Goal: Use online tool/utility: Utilize a website feature to perform a specific function

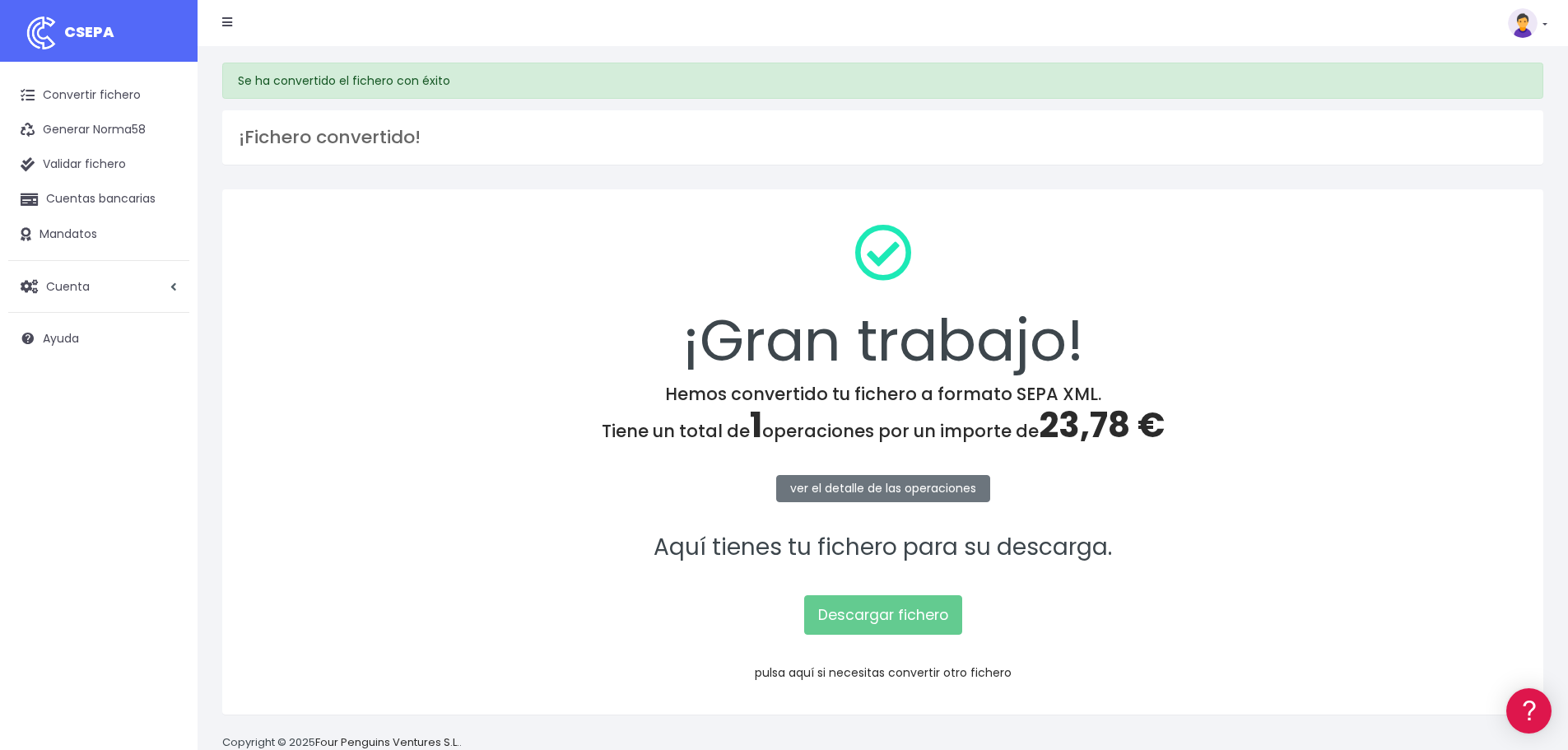
click at [882, 670] on link "pulsa aquí si necesitas convertir otro fichero" at bounding box center [883, 672] width 257 height 16
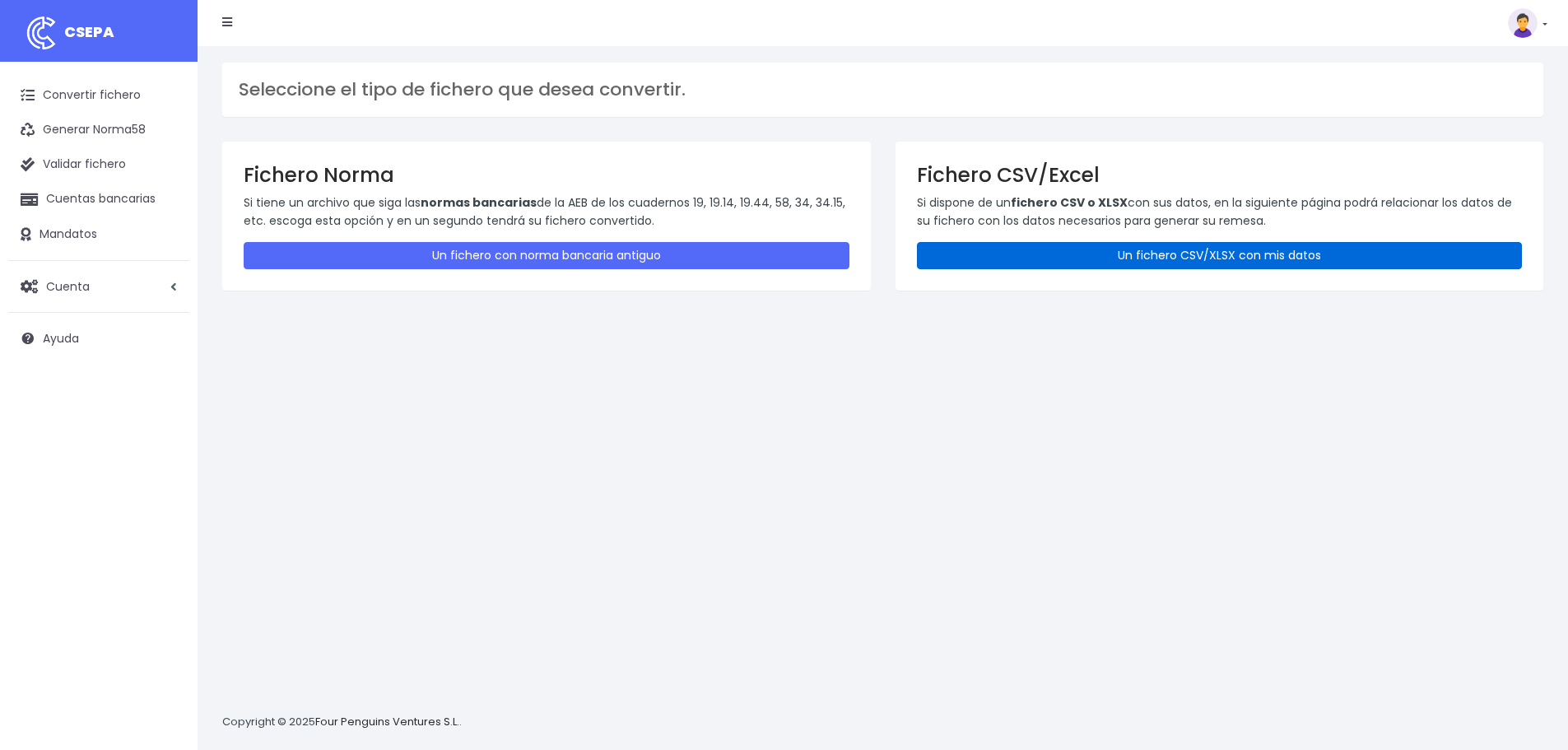
click at [1109, 257] on link "Un fichero CSV/XLSX con mis datos" at bounding box center [1219, 256] width 606 height 27
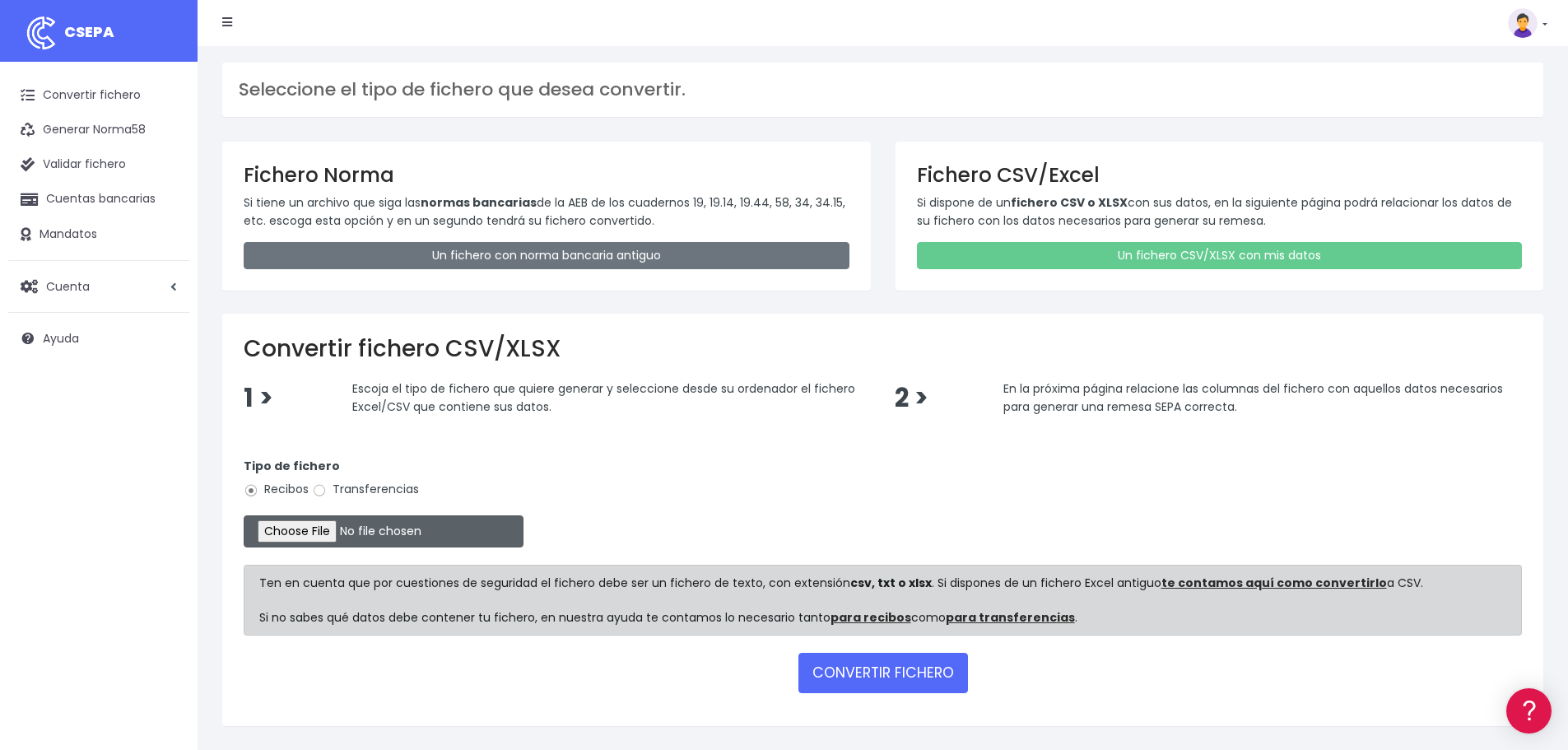
click at [334, 539] on input "file" at bounding box center [384, 531] width 280 height 33
type input "C:\fakepath\Remesa Cobros Confort^LM 27082025.xlsx"
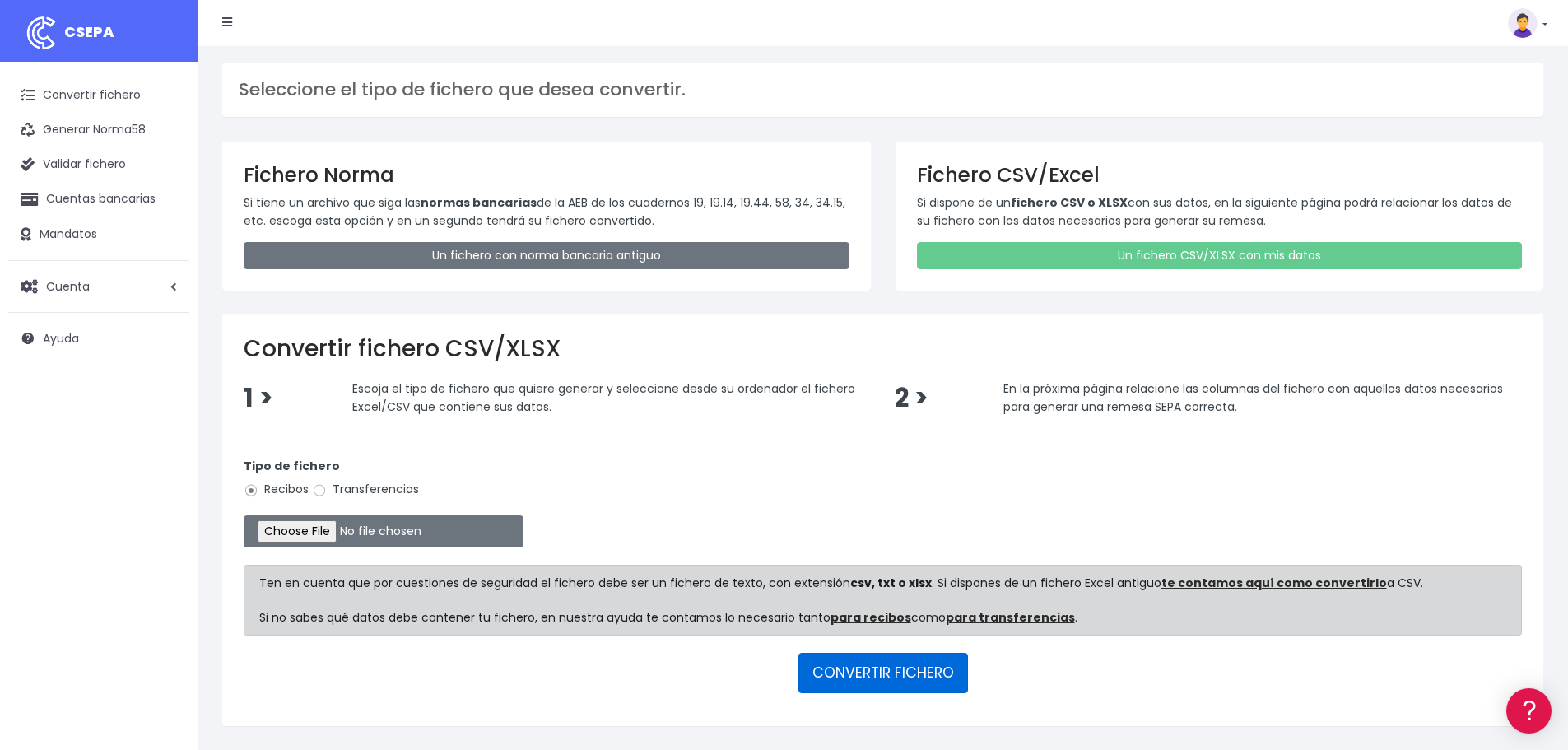
click at [846, 668] on button "CONVERTIR FICHERO" at bounding box center [883, 673] width 170 height 40
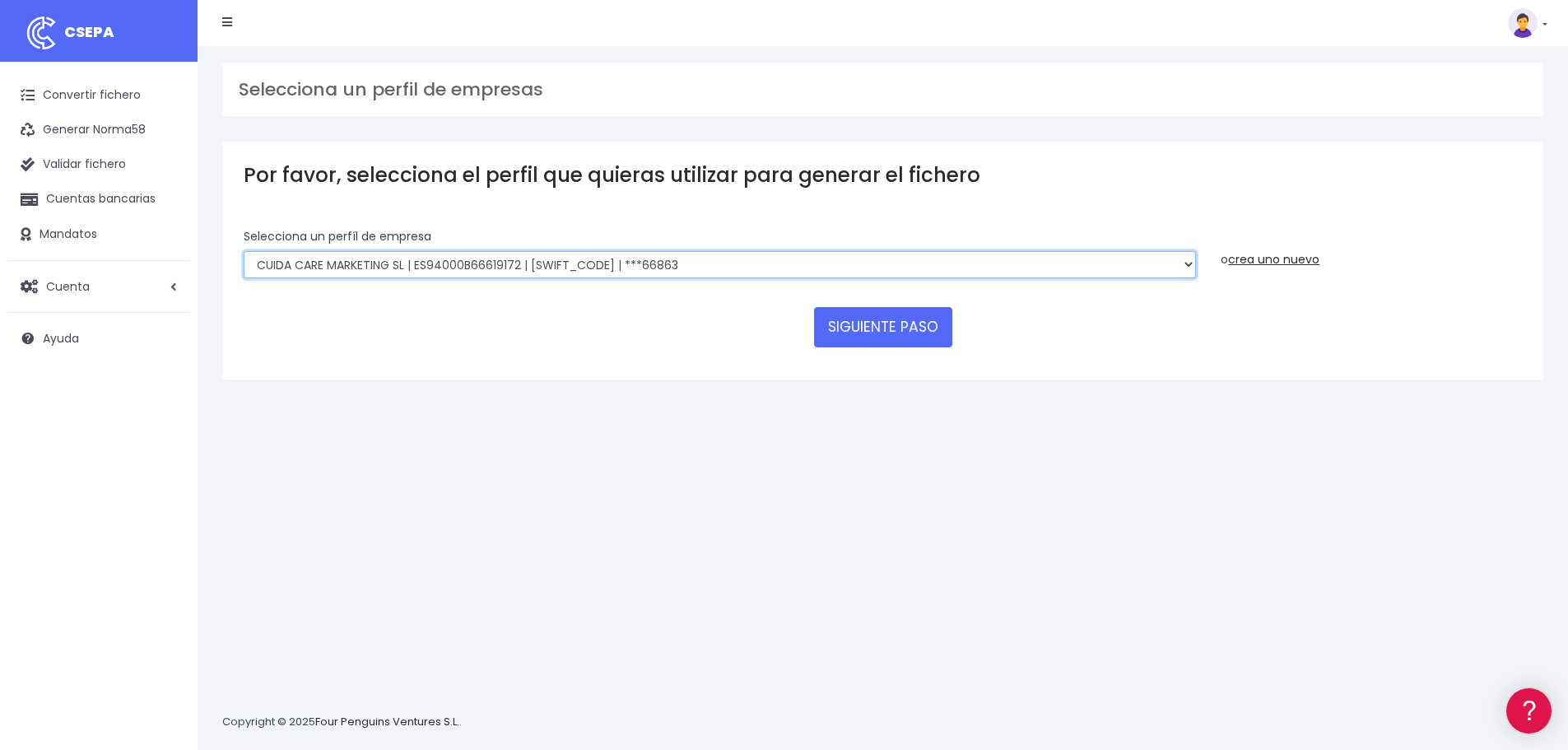
click at [756, 269] on select "Felizvita 2014 SL | ES04000B86993896 | CAIXESBBXXX | ***80224 CUIDA CARE MARKET…" at bounding box center [720, 265] width 952 height 28
click at [736, 329] on div "SIGUIENTE PASO" at bounding box center [882, 327] width 1278 height 40
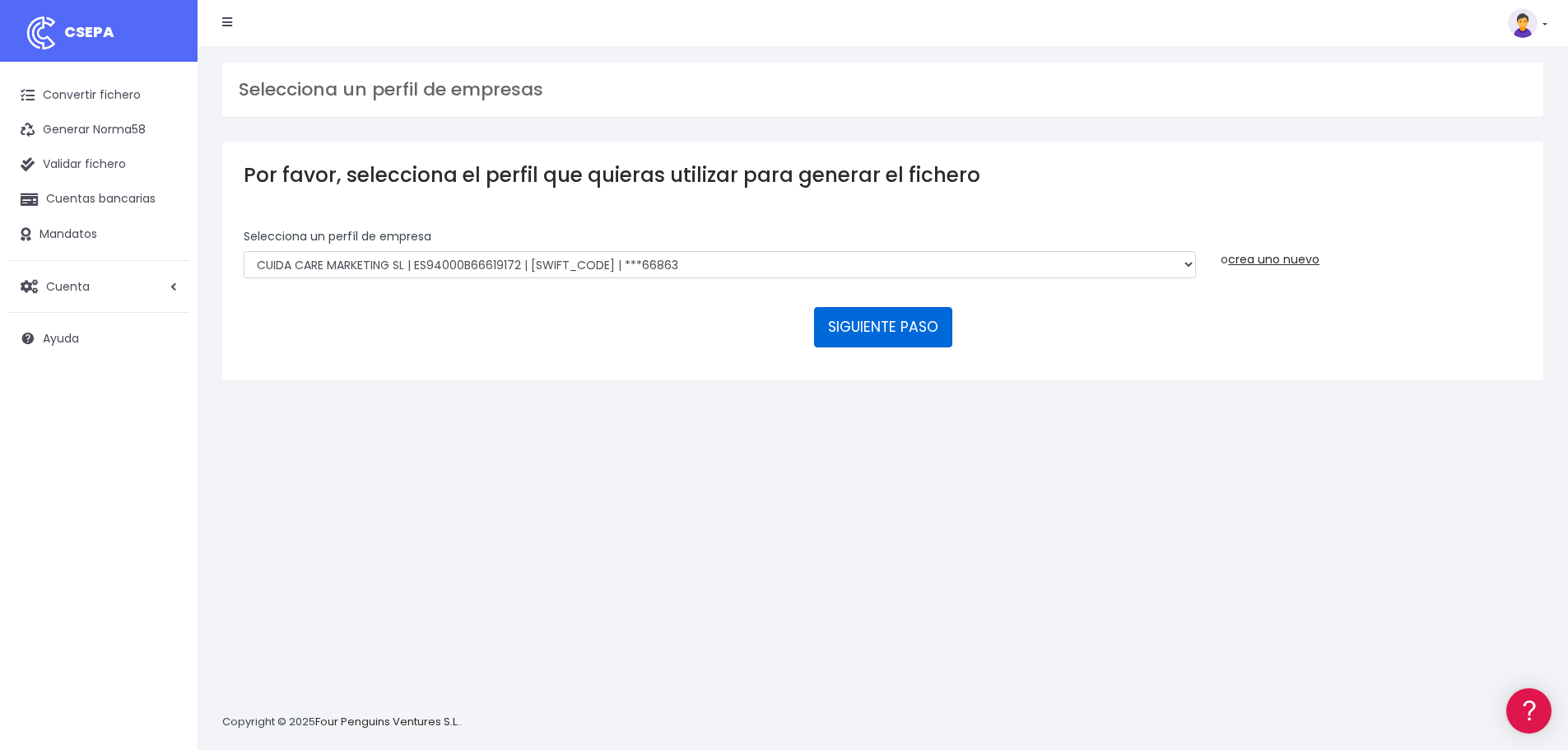
click at [882, 339] on button "SIGUIENTE PASO" at bounding box center [882, 327] width 138 height 40
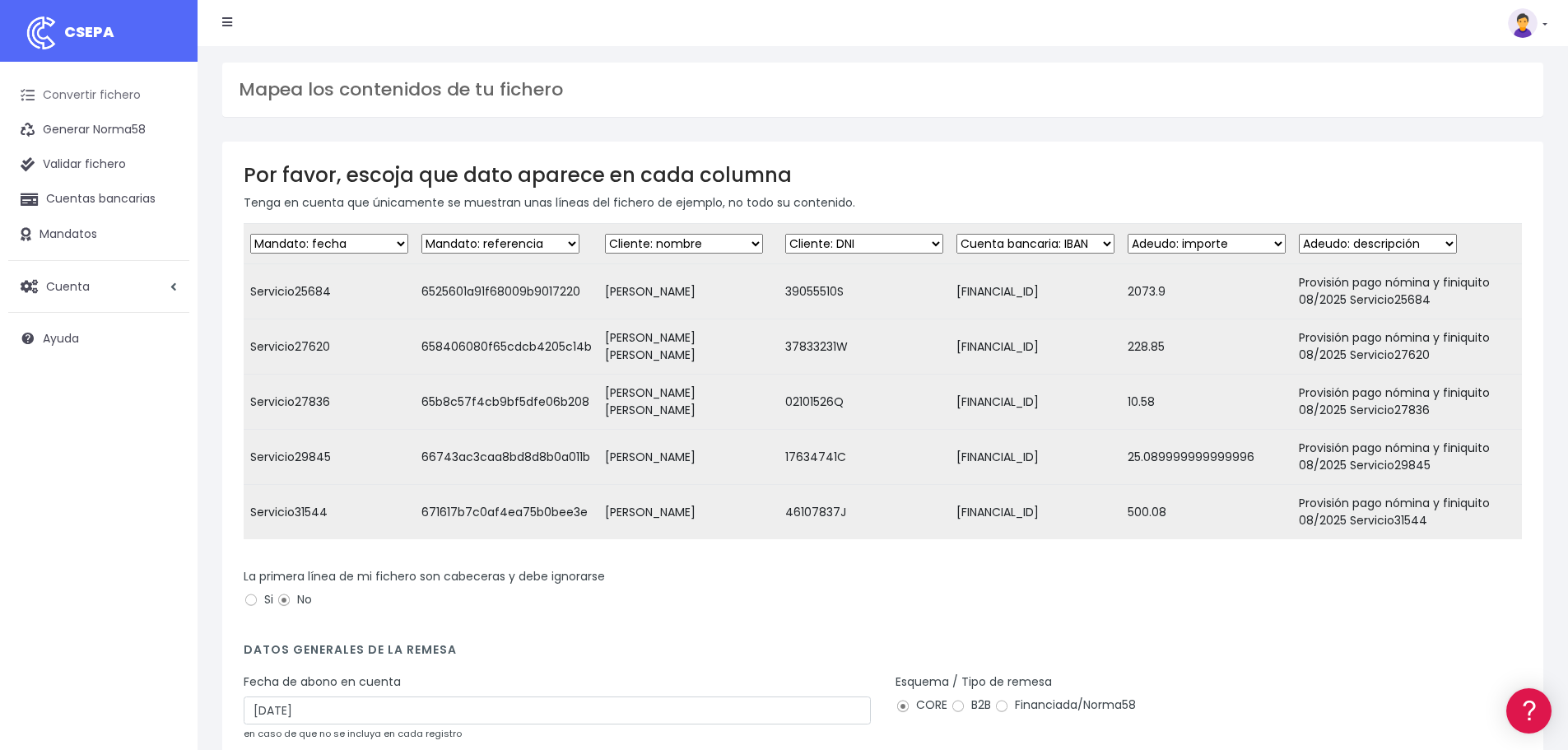
click at [121, 91] on link "Convertir fichero" at bounding box center [98, 96] width 181 height 34
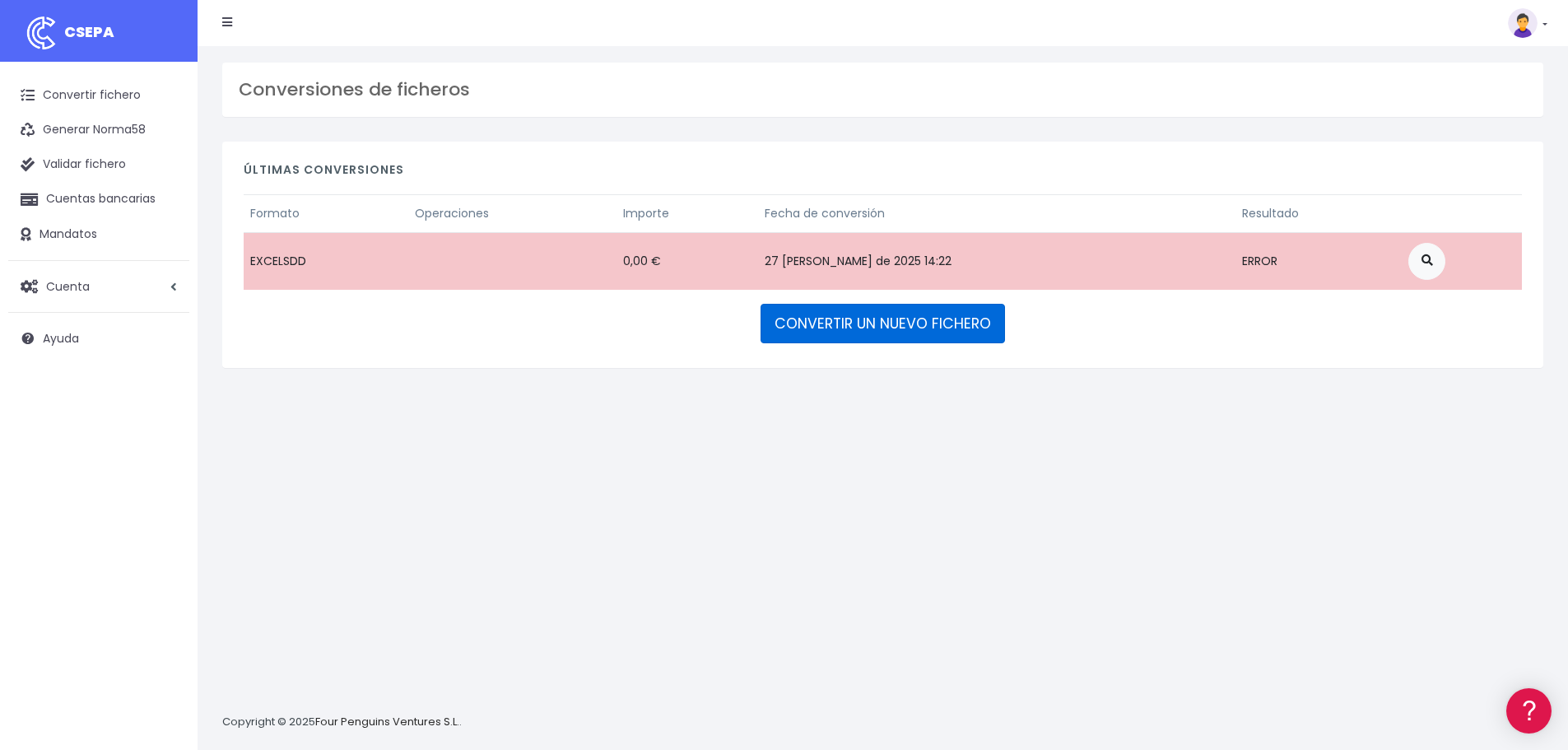
click at [826, 332] on link "CONVERTIR UN NUEVO FICHERO" at bounding box center [882, 323] width 245 height 40
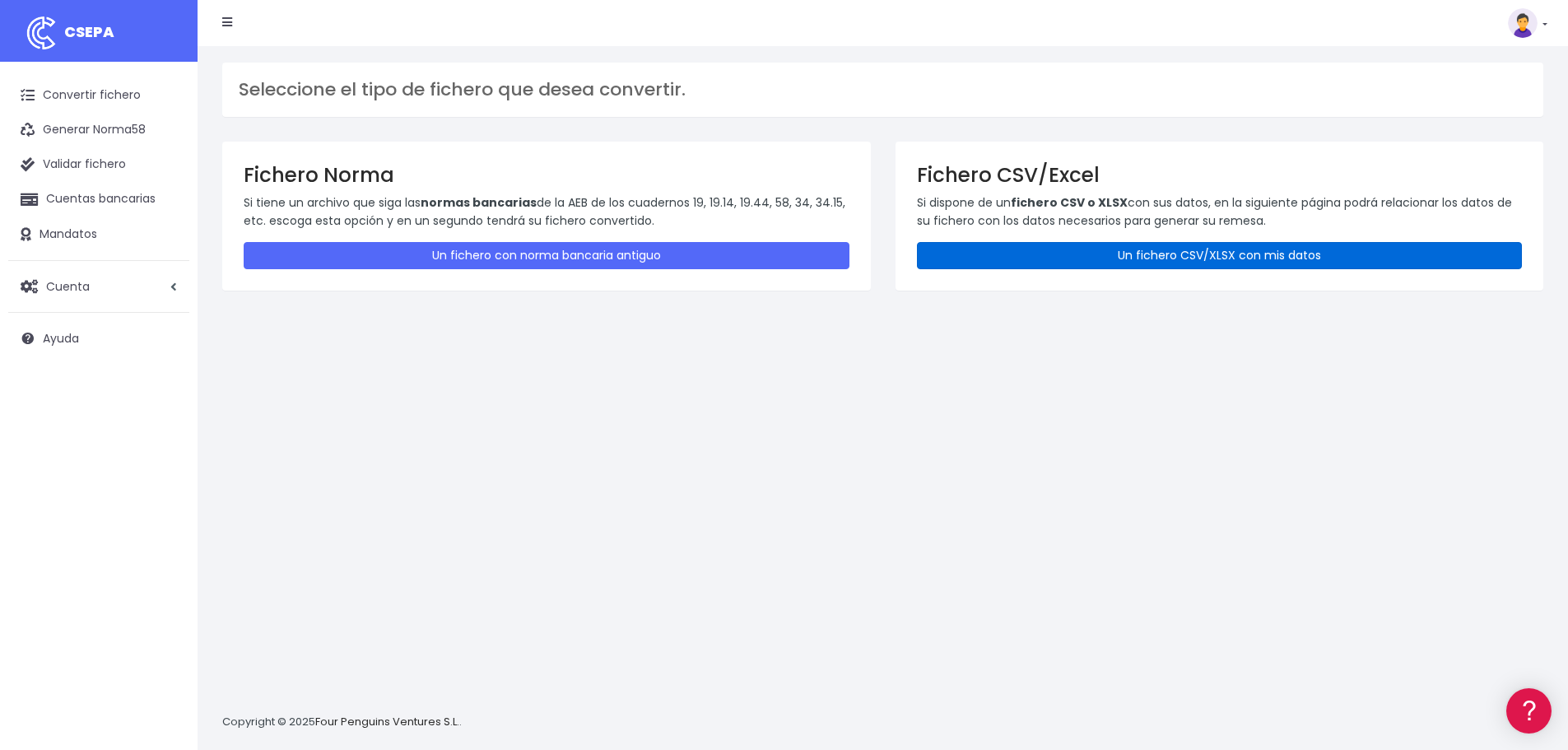
click at [961, 256] on link "Un fichero CSV/XLSX con mis datos" at bounding box center [1219, 256] width 606 height 27
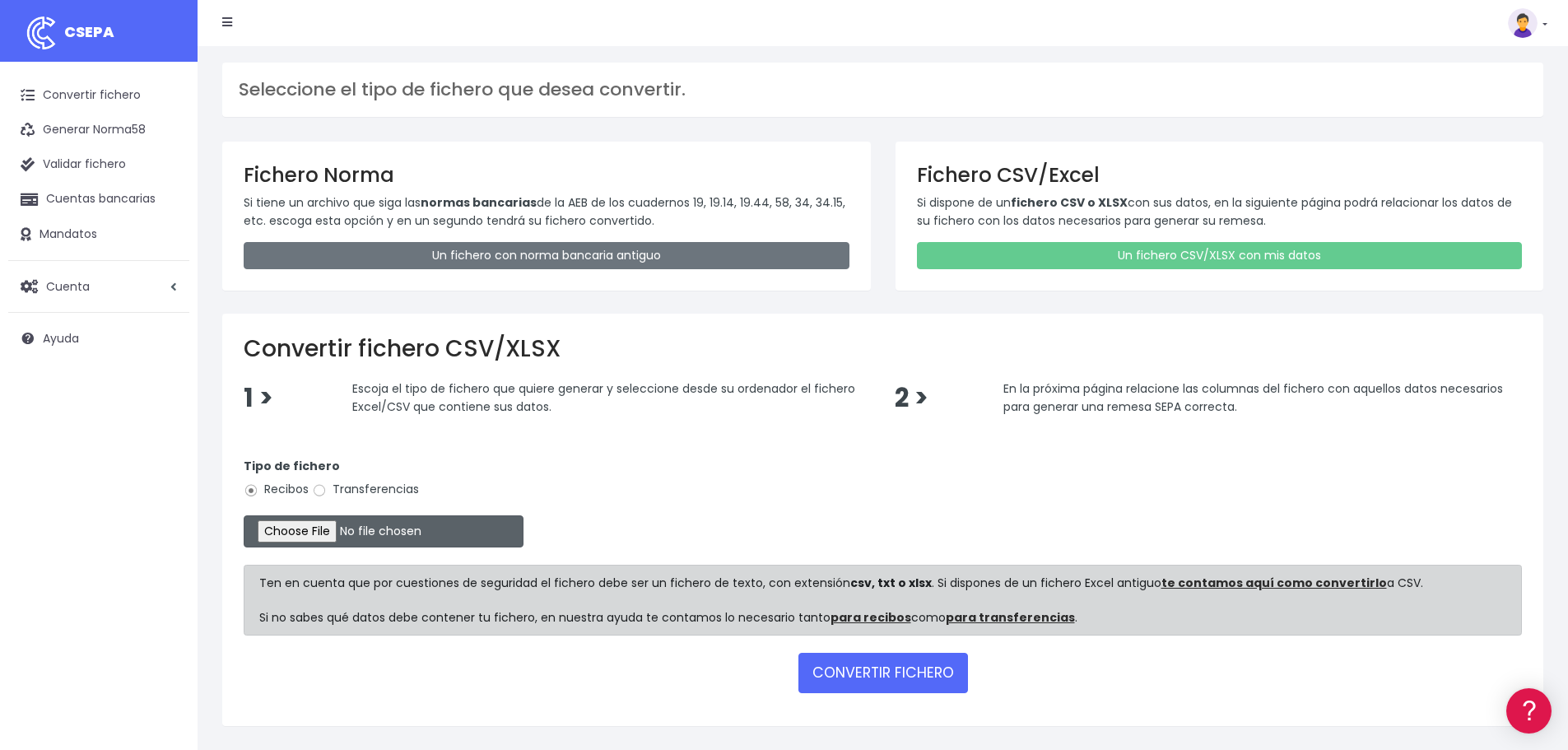
click at [295, 529] on input "file" at bounding box center [384, 531] width 280 height 33
type input "C:\fakepath\Remesa Cobros Confort^LM 27082025.xlsx"
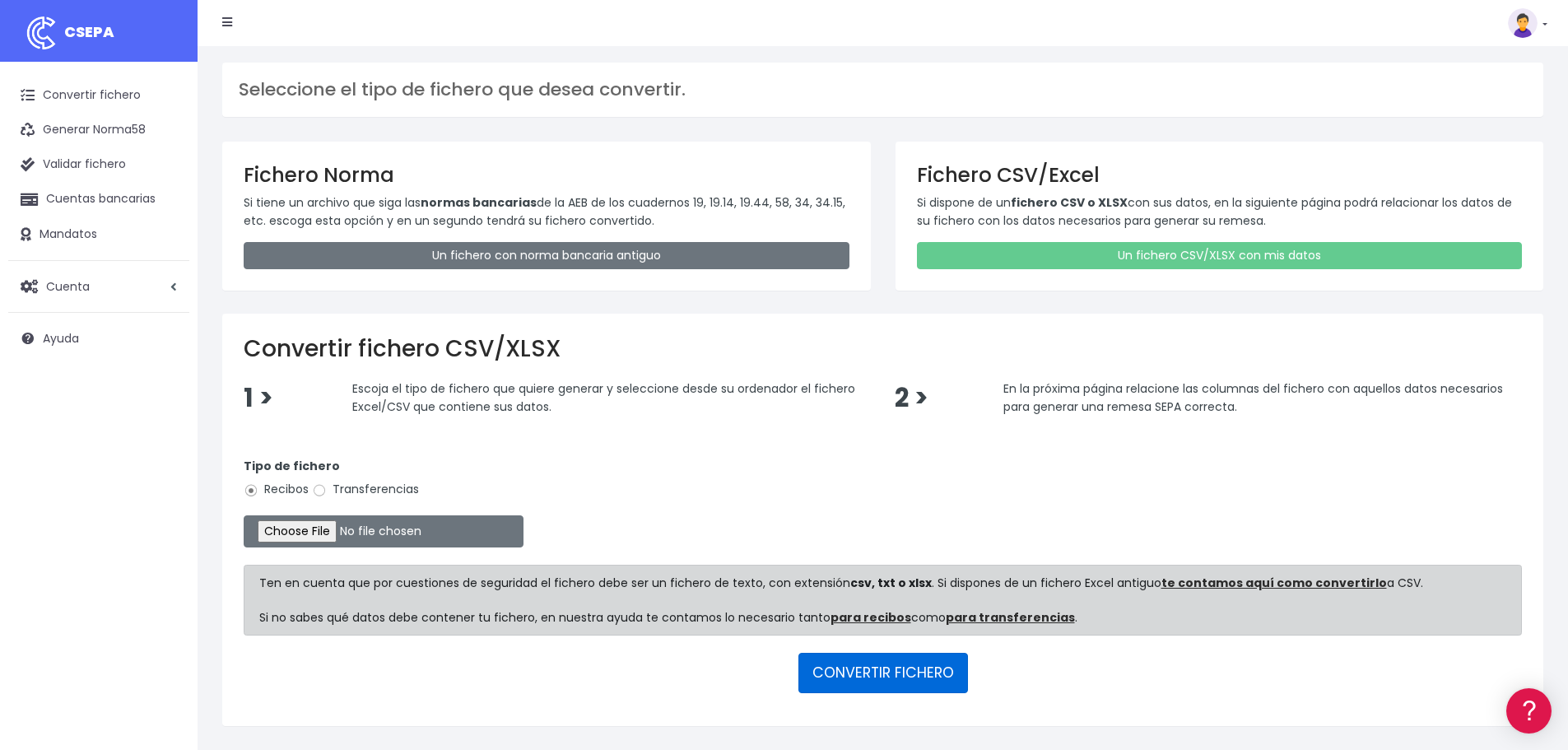
click at [899, 678] on button "CONVERTIR FICHERO" at bounding box center [883, 673] width 170 height 40
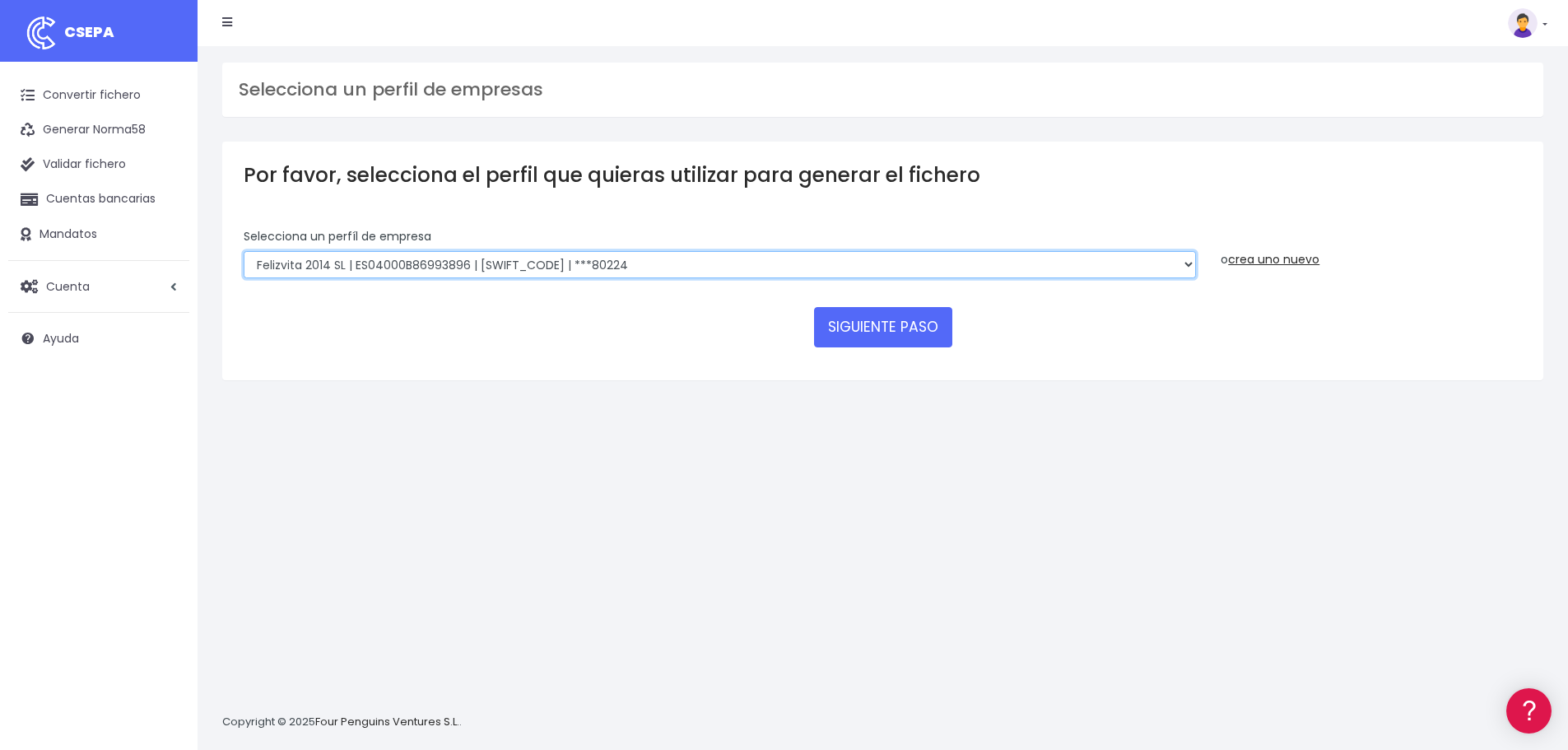
click at [655, 252] on select "Felizvita 2014 SL | ES04000B86993896 | [SWIFT_CODE] | ***80224 CUIDA CARE MARKE…" at bounding box center [720, 265] width 952 height 28
select select "1688"
click at [244, 251] on select "Felizvita 2014 SL | ES04000B86993896 | CAIXESBBXXX | ***80224 CUIDA CARE MARKET…" at bounding box center [720, 265] width 952 height 28
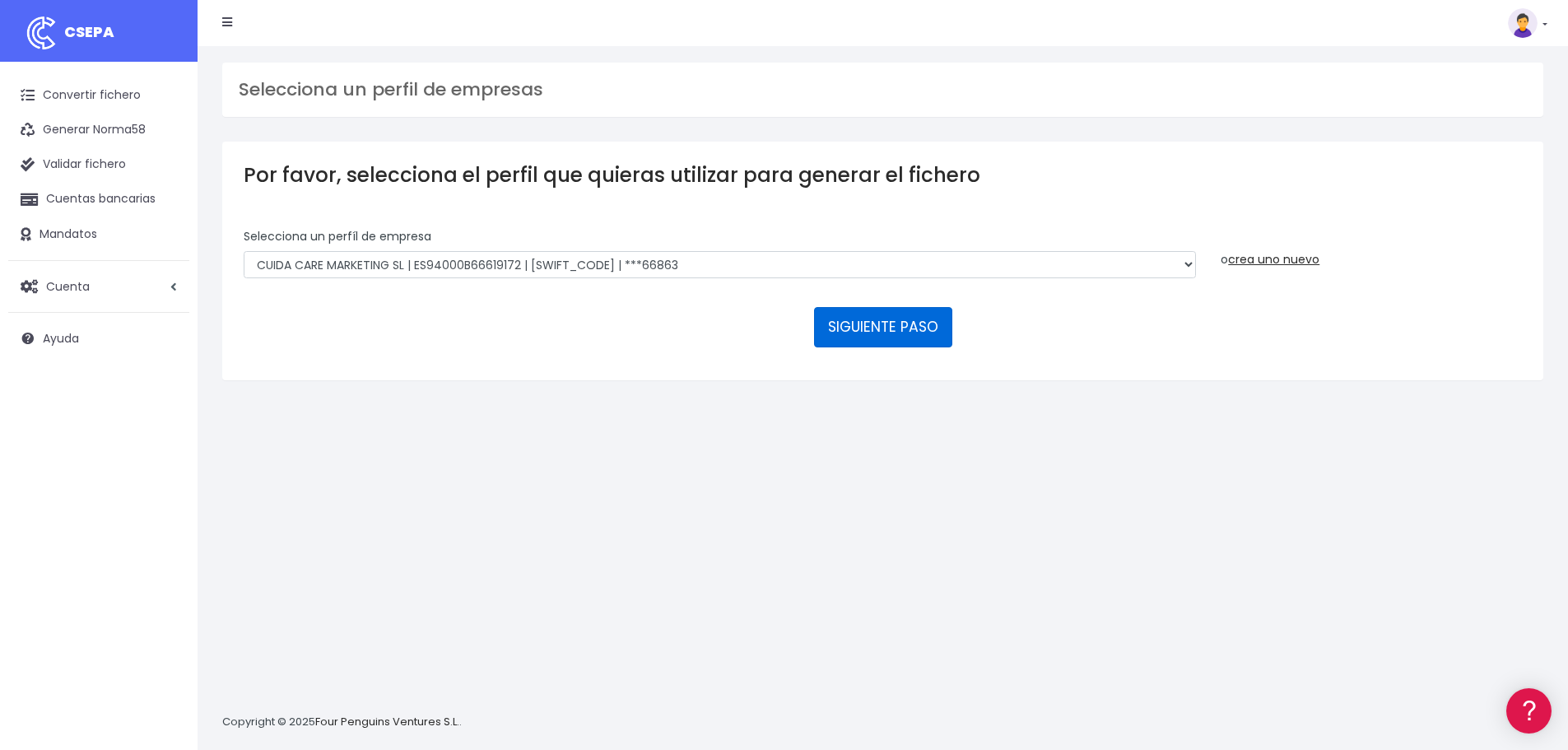
click at [882, 338] on button "SIGUIENTE PASO" at bounding box center [882, 327] width 138 height 40
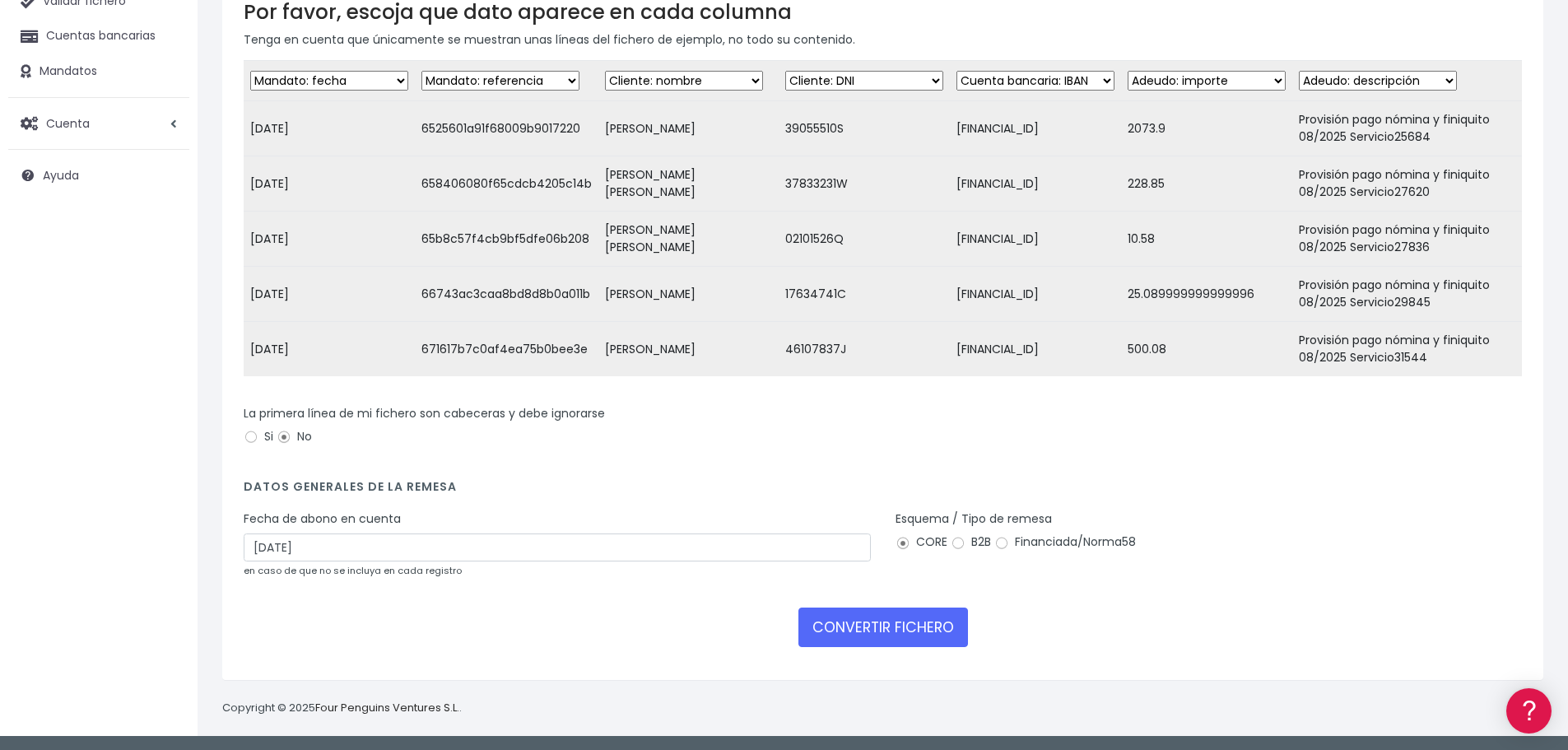
scroll to position [164, 0]
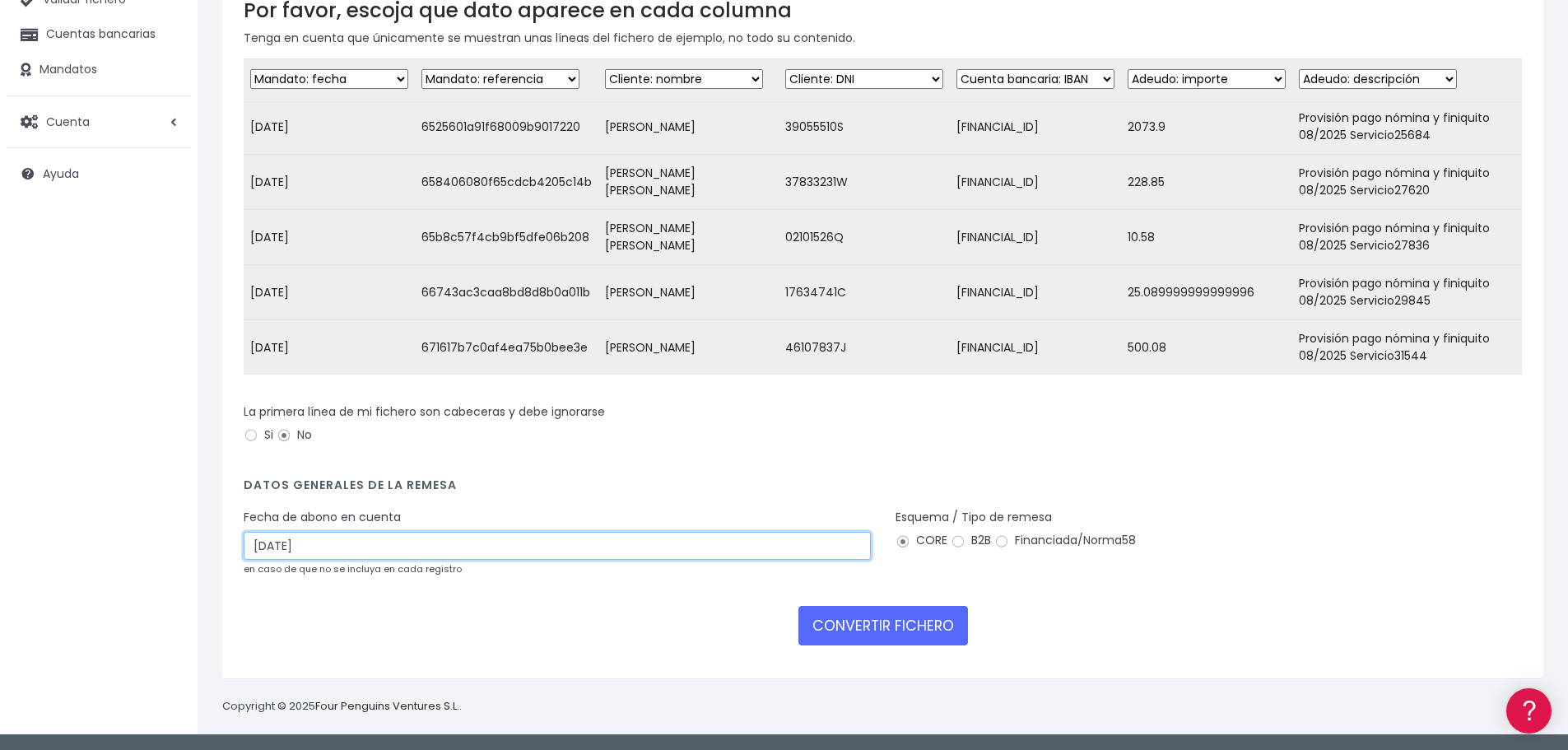
click at [348, 555] on input "29/08/2025" at bounding box center [557, 546] width 627 height 28
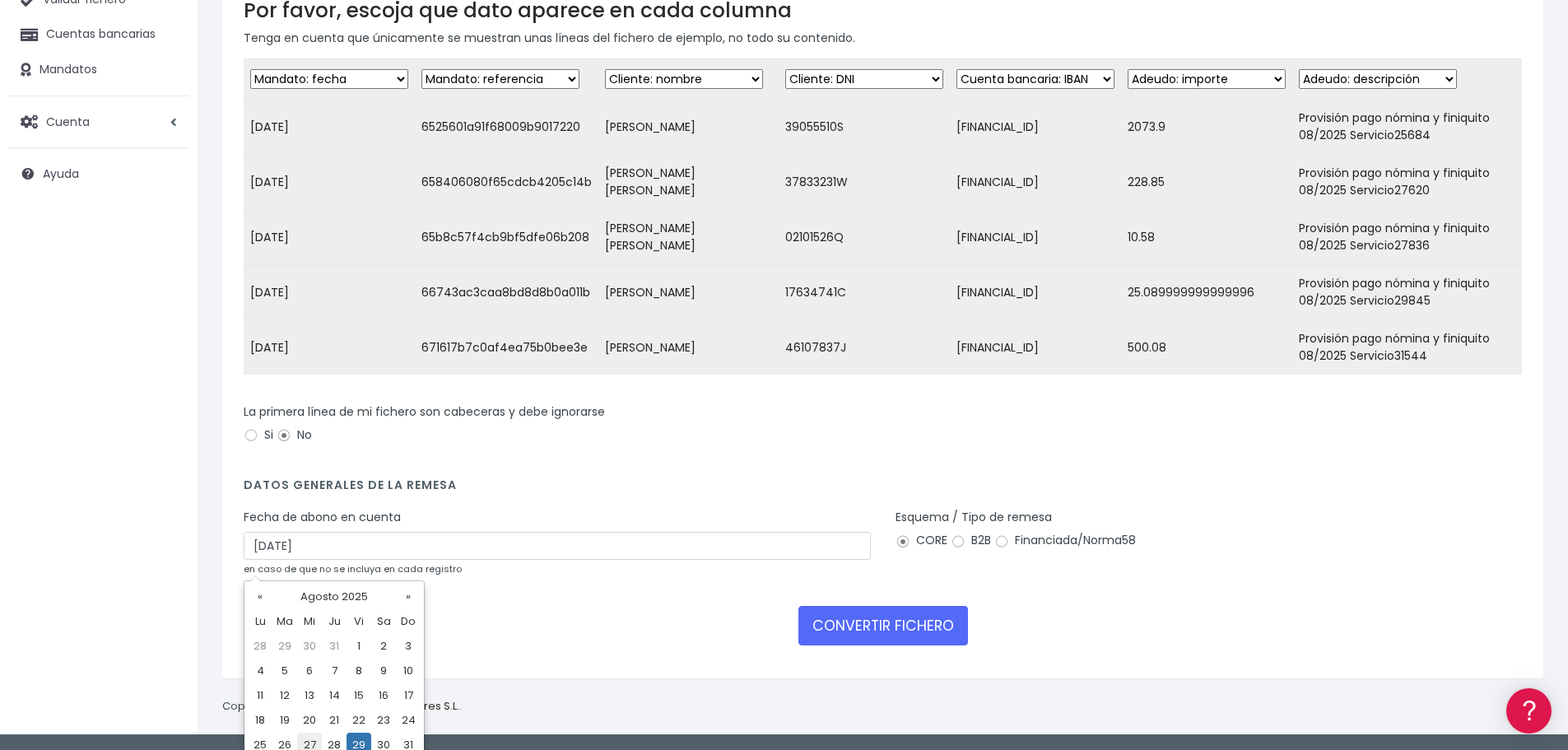
click at [311, 738] on td "27" at bounding box center [309, 745] width 24 height 24
type input "27/08/2025"
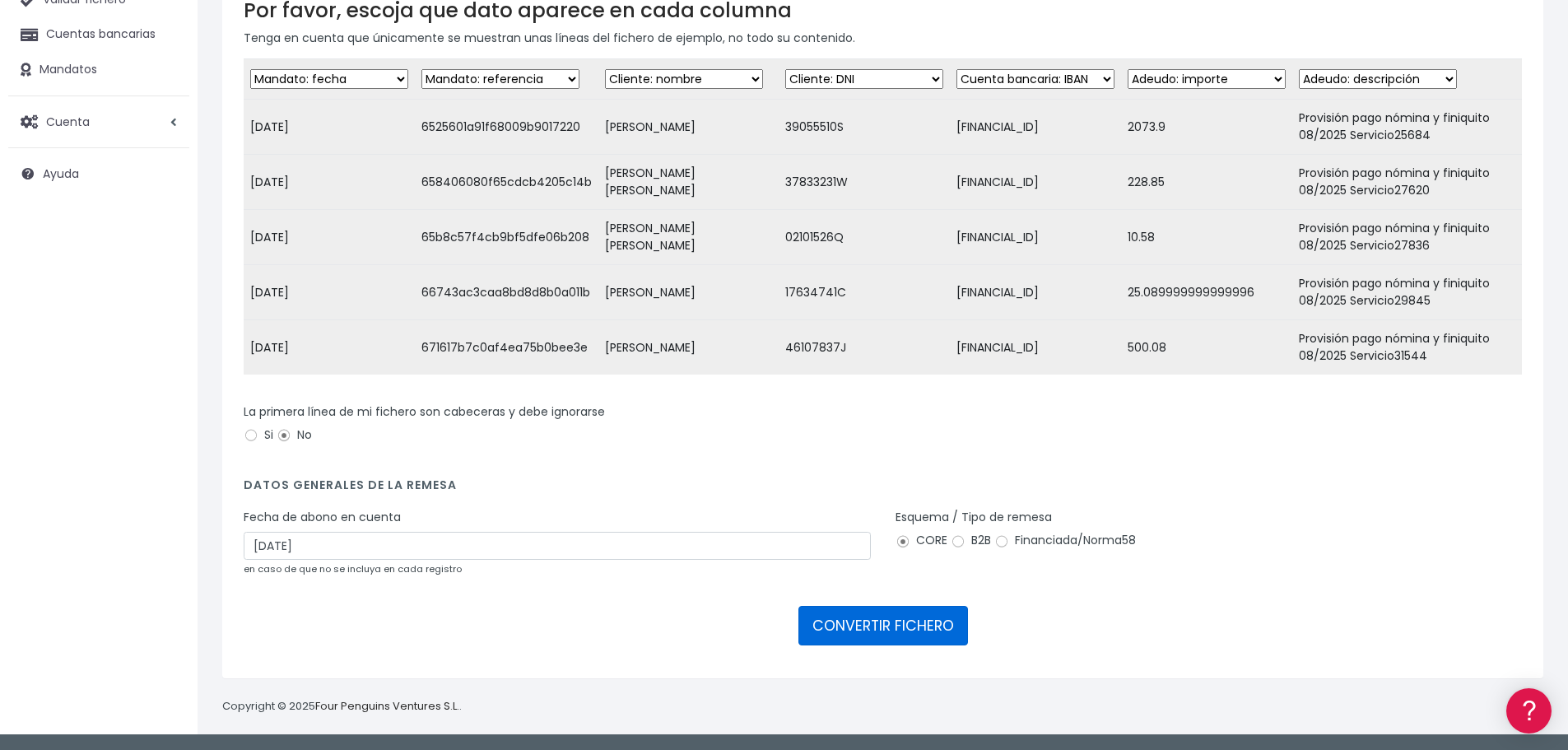
click at [885, 631] on button "CONVERTIR FICHERO" at bounding box center [883, 626] width 170 height 40
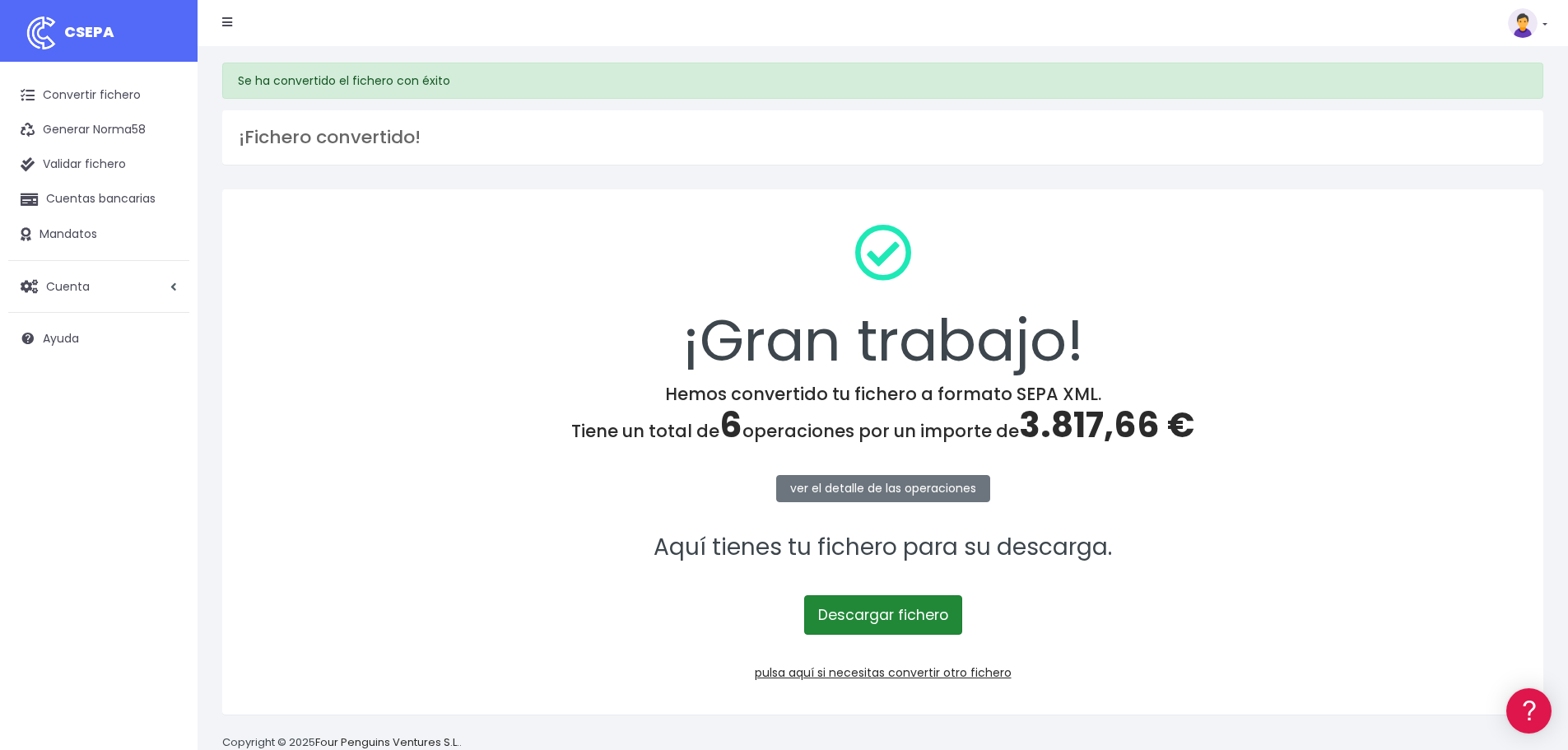
click at [897, 622] on link "Descargar fichero" at bounding box center [882, 615] width 158 height 40
click at [891, 675] on link "pulsa aquí si necesitas convertir otro fichero" at bounding box center [883, 672] width 257 height 16
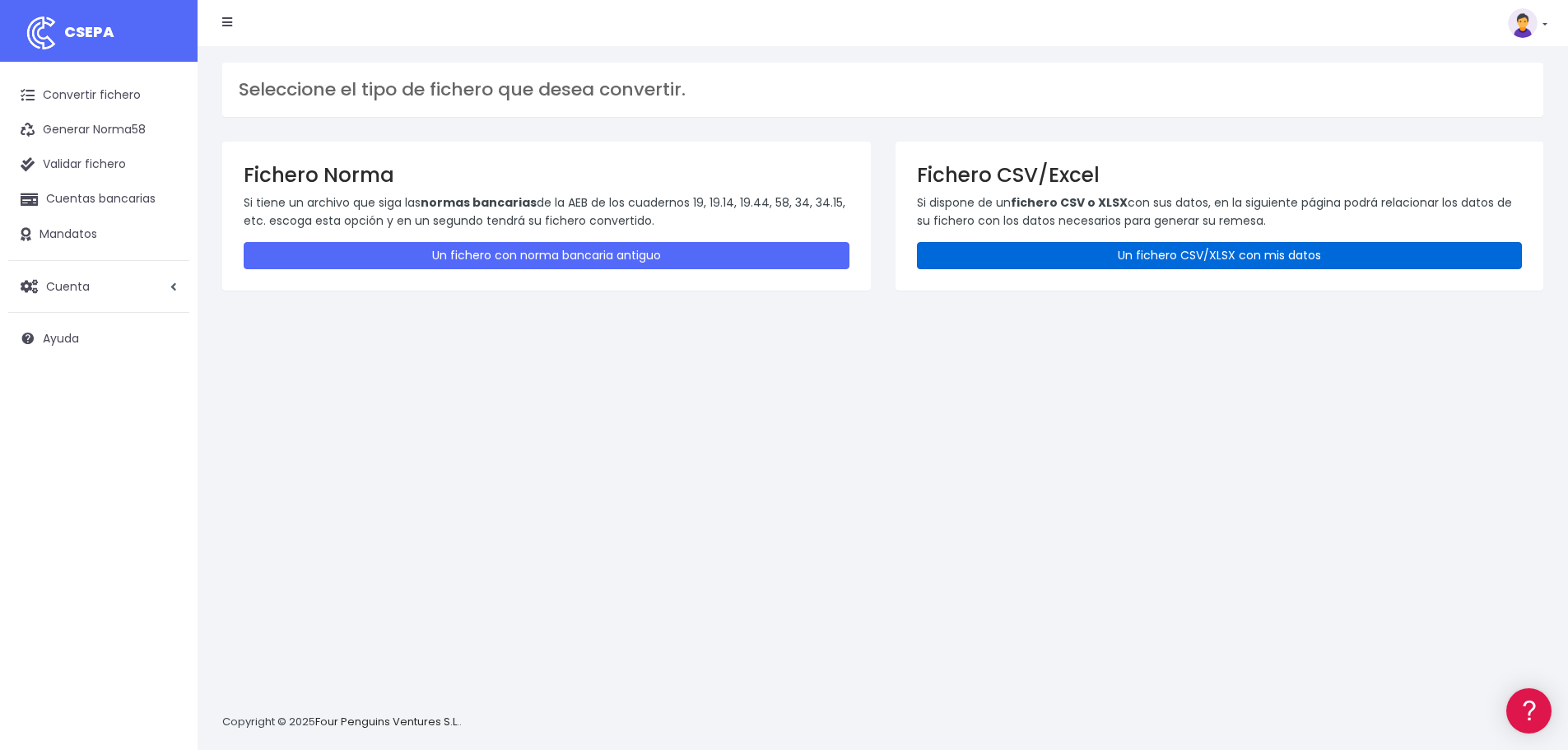
click at [1014, 256] on link "Un fichero CSV/XLSX con mis datos" at bounding box center [1219, 256] width 606 height 27
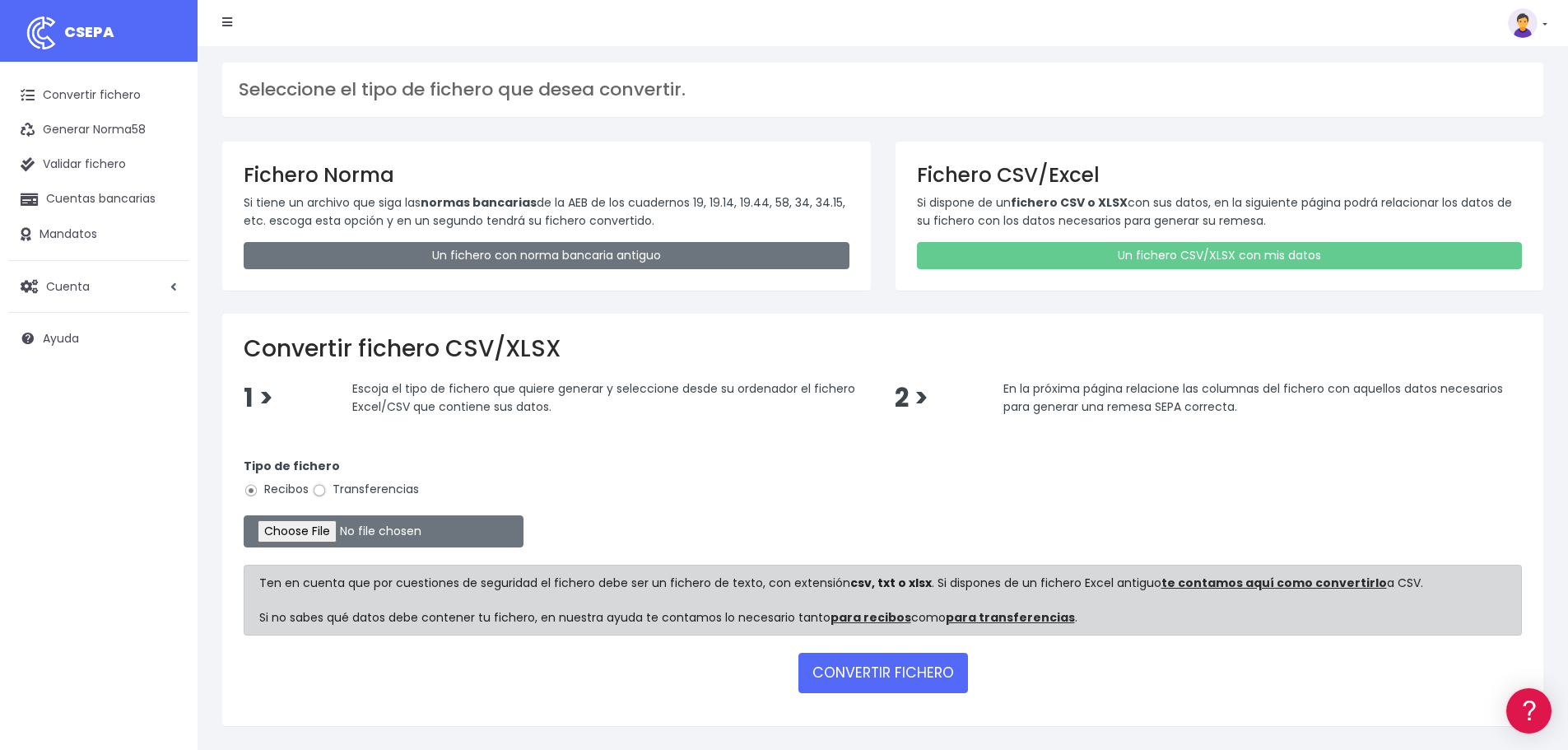
drag, startPoint x: 316, startPoint y: 489, endPoint x: 343, endPoint y: 526, distance: 45.8
click at [317, 490] on input "Transferencias" at bounding box center [319, 491] width 14 height 14
radio input "true"
click at [350, 539] on input "file" at bounding box center [384, 531] width 280 height 33
type input "C:\fakepath\Remesa Pagos Devs Confort 27082025.xlsx"
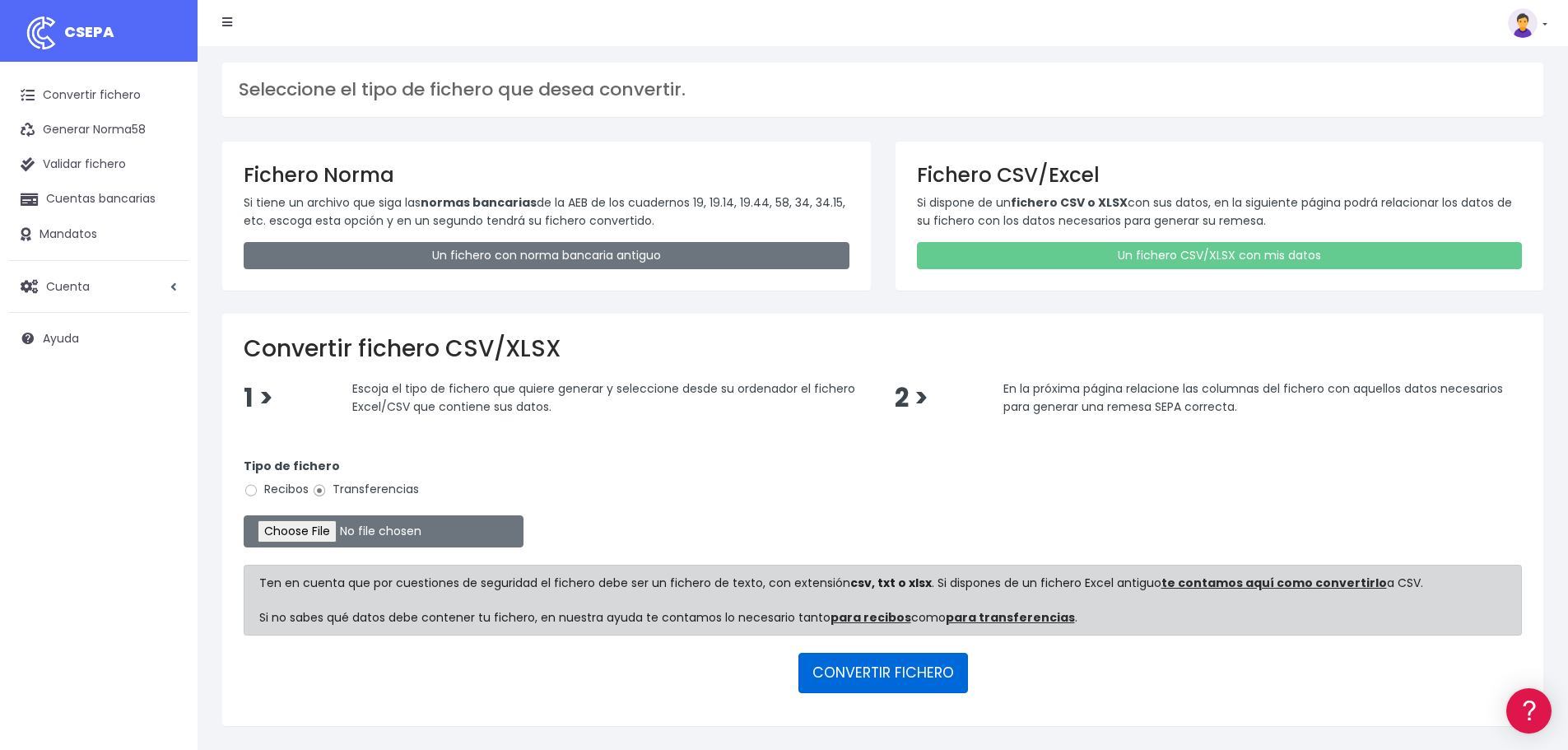
click at [872, 660] on button "CONVERTIR FICHERO" at bounding box center [883, 673] width 170 height 40
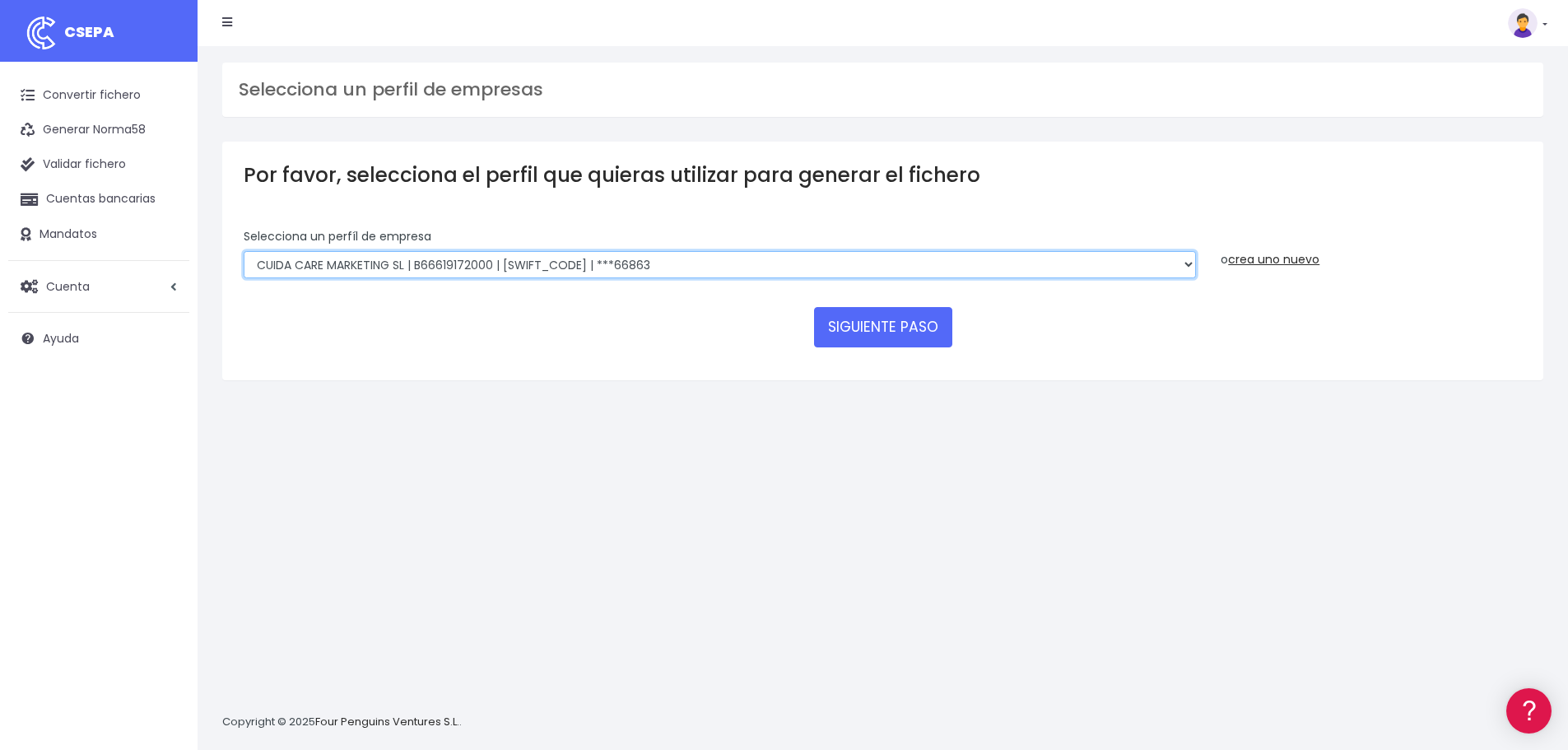
click at [661, 267] on select "Felizvita 2014 SL | B86993896 | CAIXESBBXXX | ***80224 Assisvita Asistencia S.L…" at bounding box center [720, 265] width 952 height 28
click at [244, 251] on select "Felizvita 2014 SL | B86993896 | CAIXESBBXXX | ***80224 Assisvita Asistencia S.L…" at bounding box center [720, 265] width 952 height 28
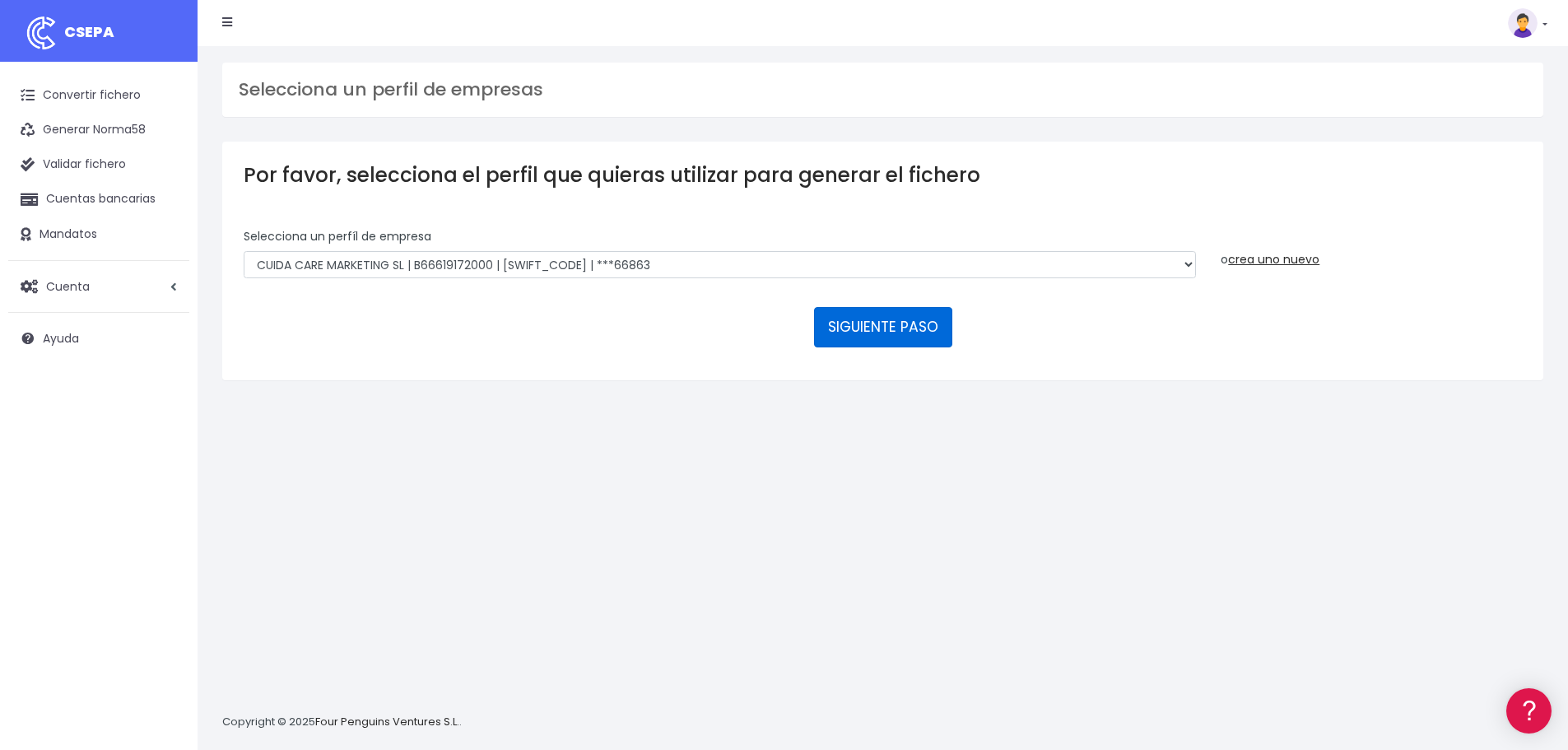
click at [864, 337] on button "SIGUIENTE PASO" at bounding box center [882, 327] width 138 height 40
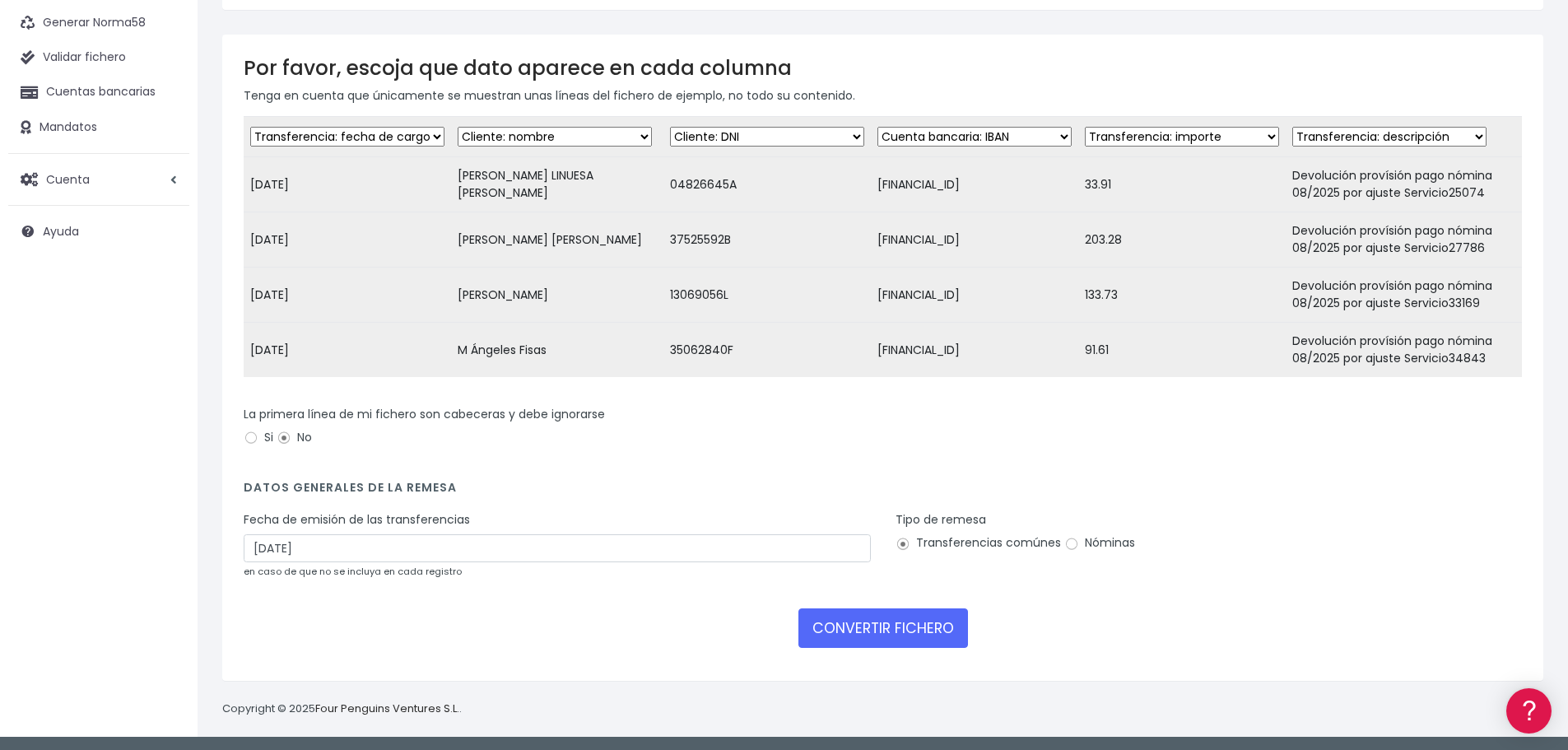
scroll to position [122, 0]
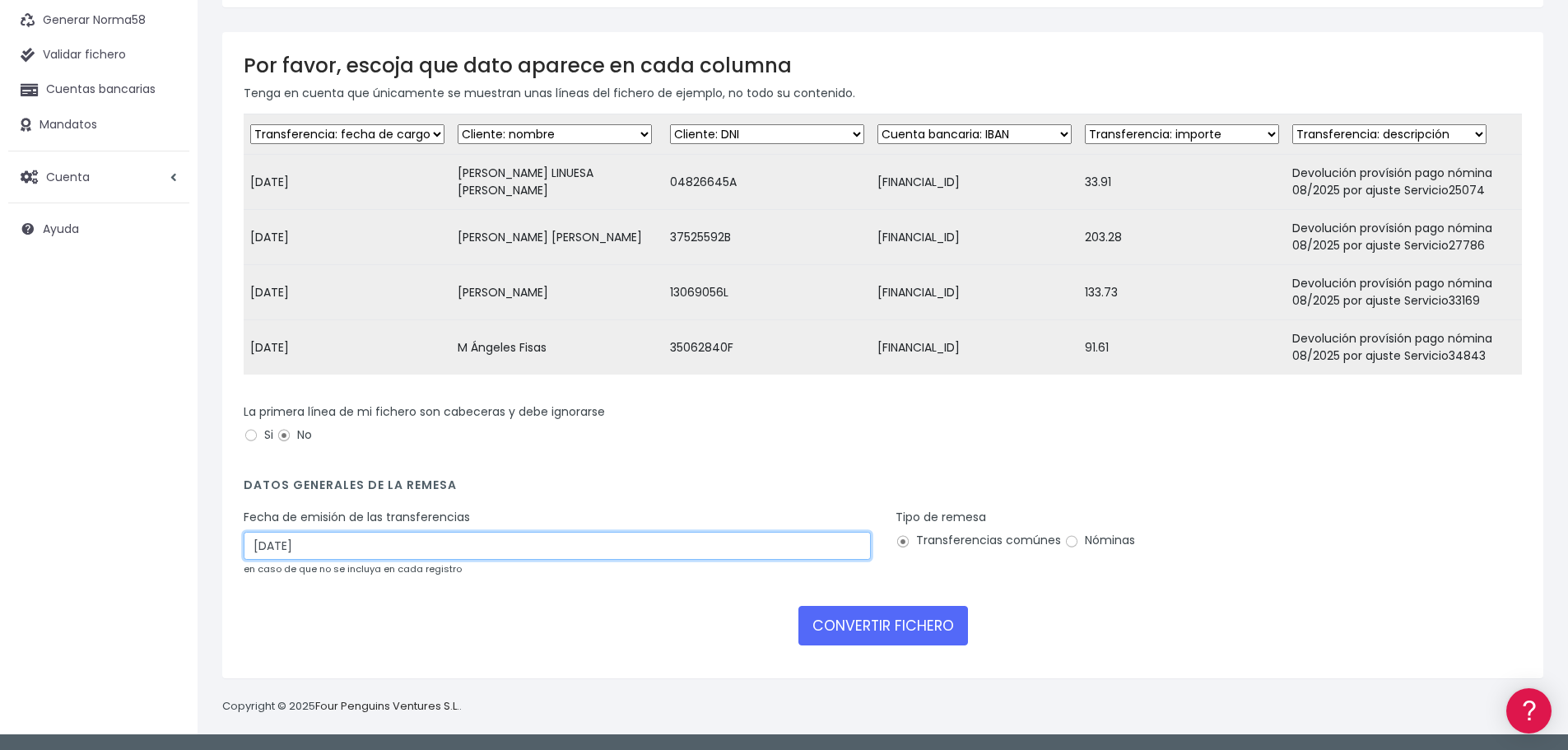
click at [385, 543] on input "29/08/2025" at bounding box center [557, 546] width 627 height 28
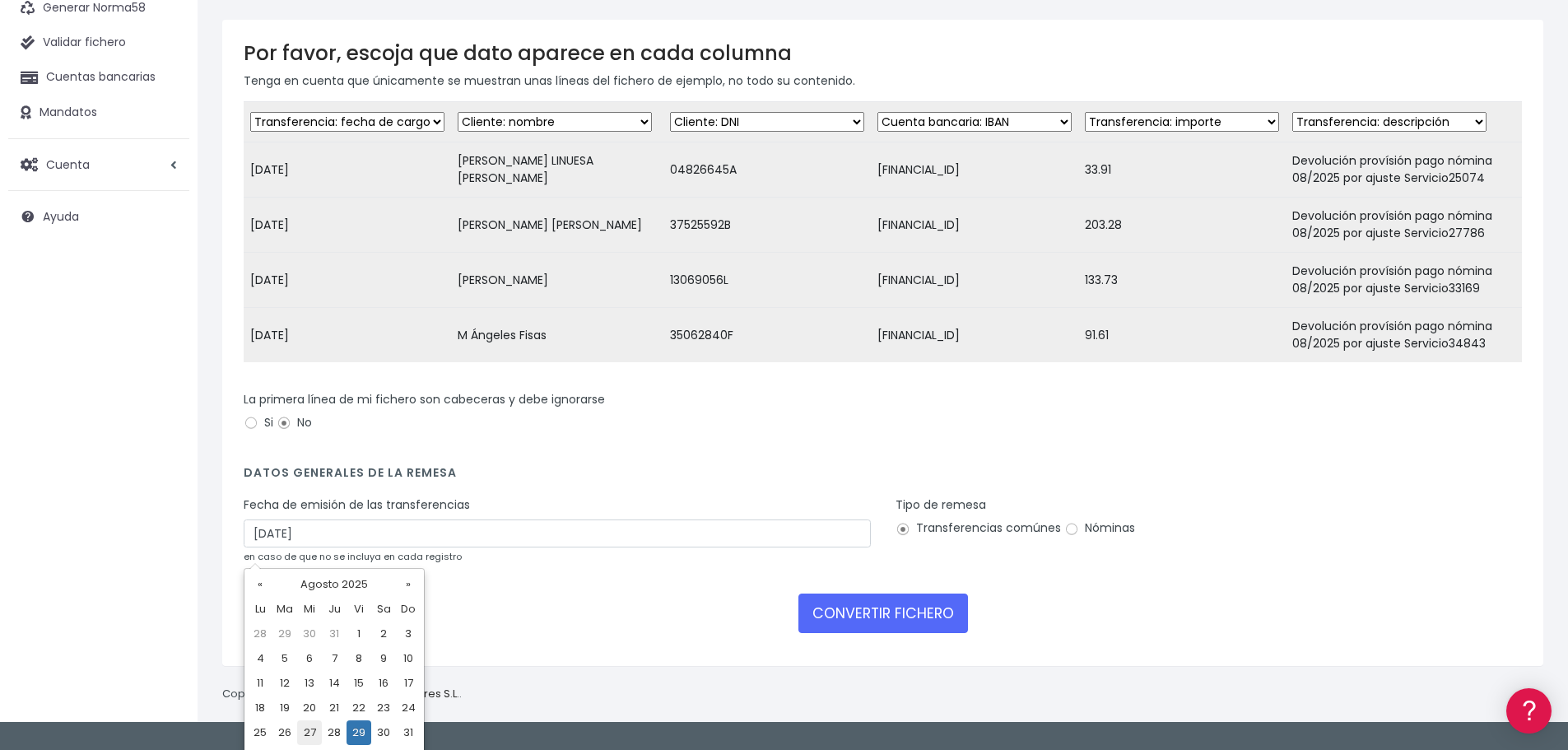
click at [304, 732] on td "27" at bounding box center [309, 732] width 24 height 24
type input "27/08/2025"
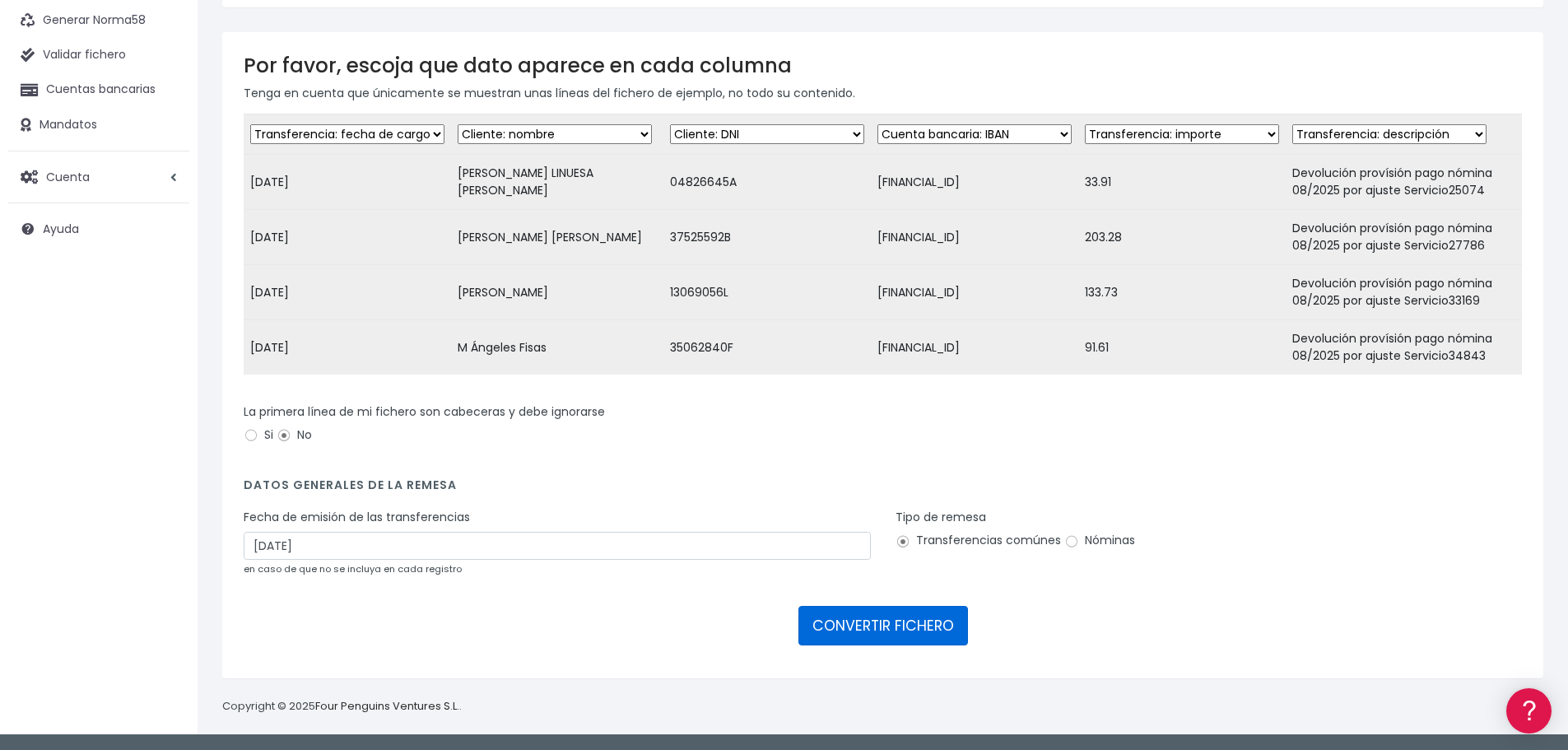
click at [871, 624] on button "CONVERTIR FICHERO" at bounding box center [883, 626] width 170 height 40
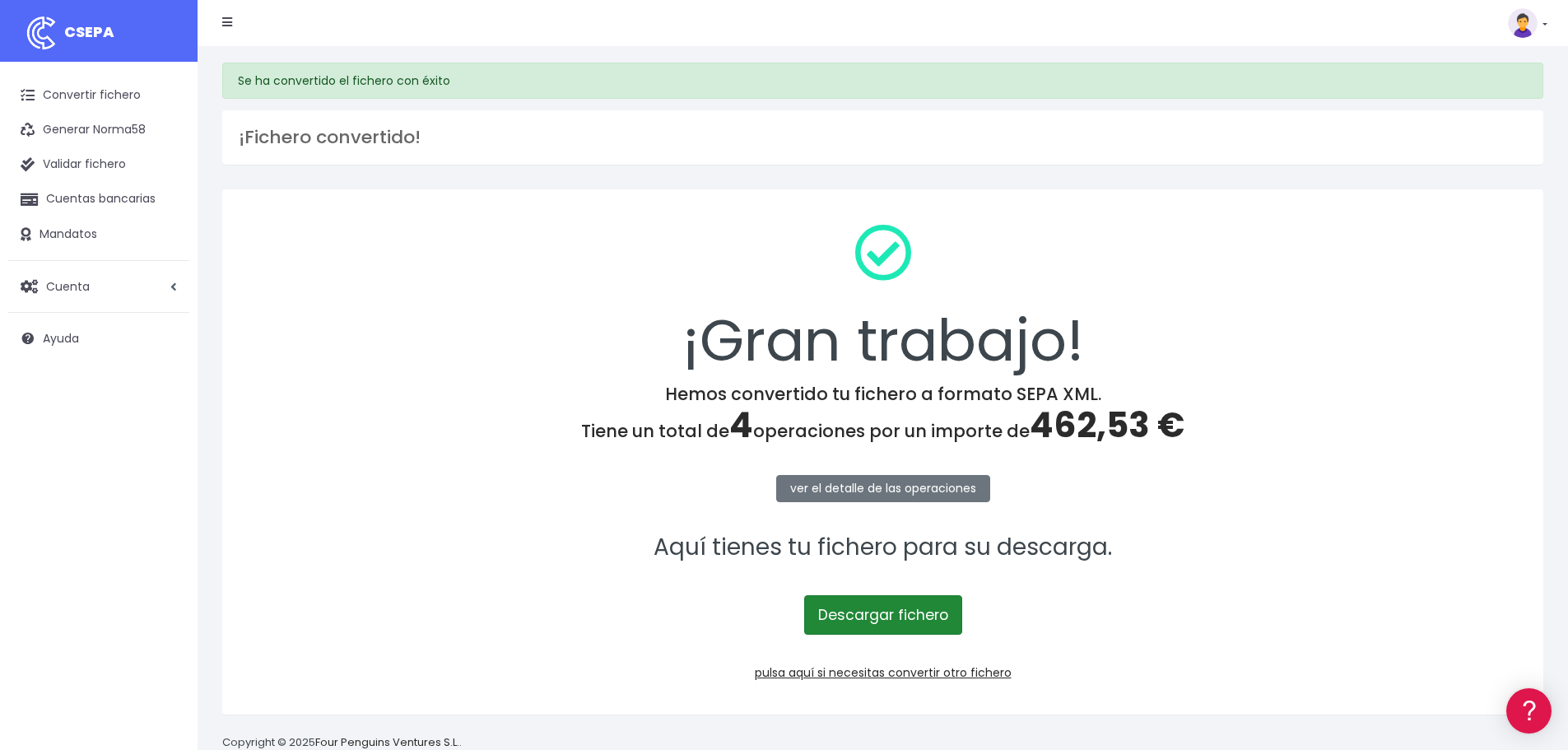
click at [901, 608] on link "Descargar fichero" at bounding box center [882, 615] width 158 height 40
click at [877, 669] on link "pulsa aquí si necesitas convertir otro fichero" at bounding box center [883, 672] width 257 height 16
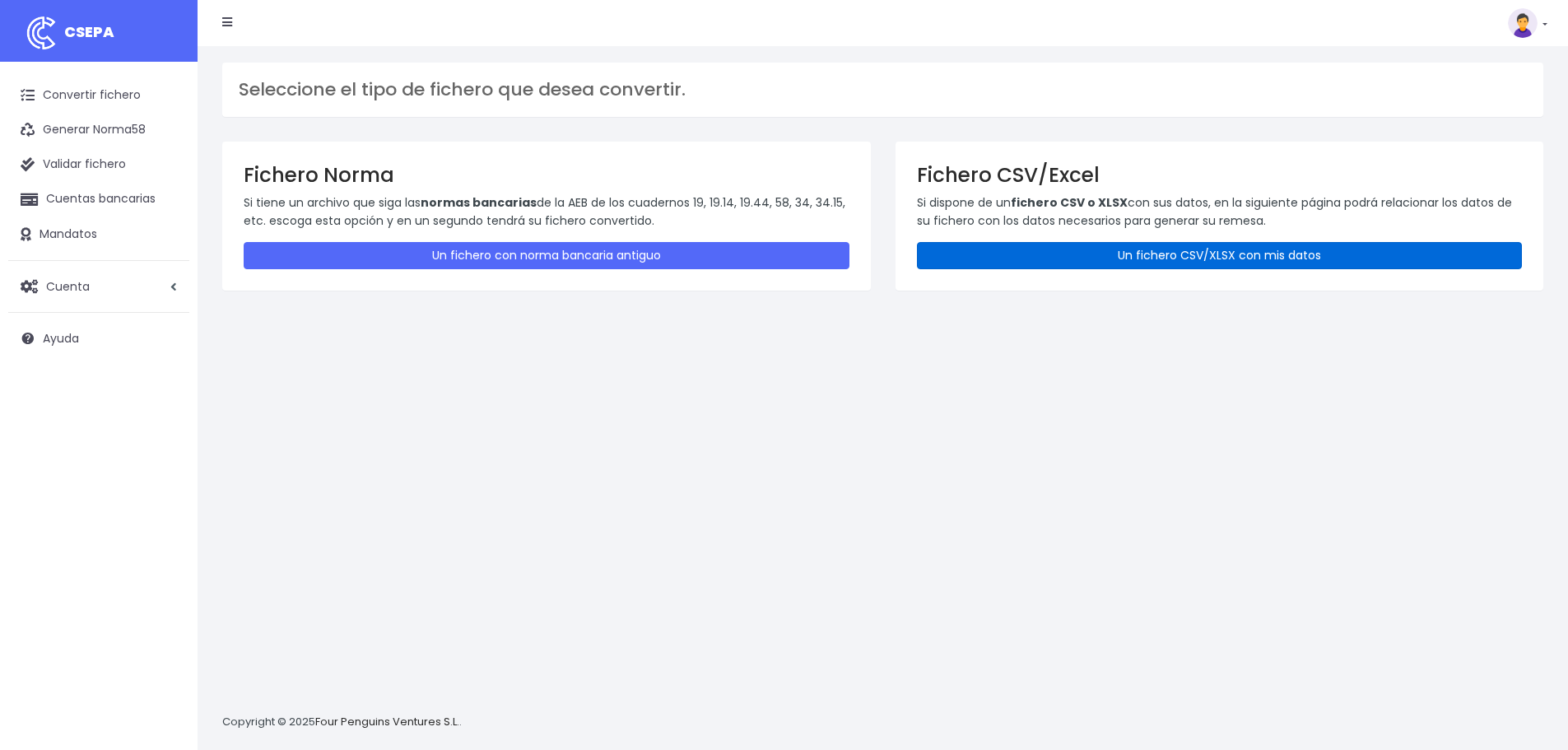
click at [1102, 258] on link "Un fichero CSV/XLSX con mis datos" at bounding box center [1219, 256] width 606 height 27
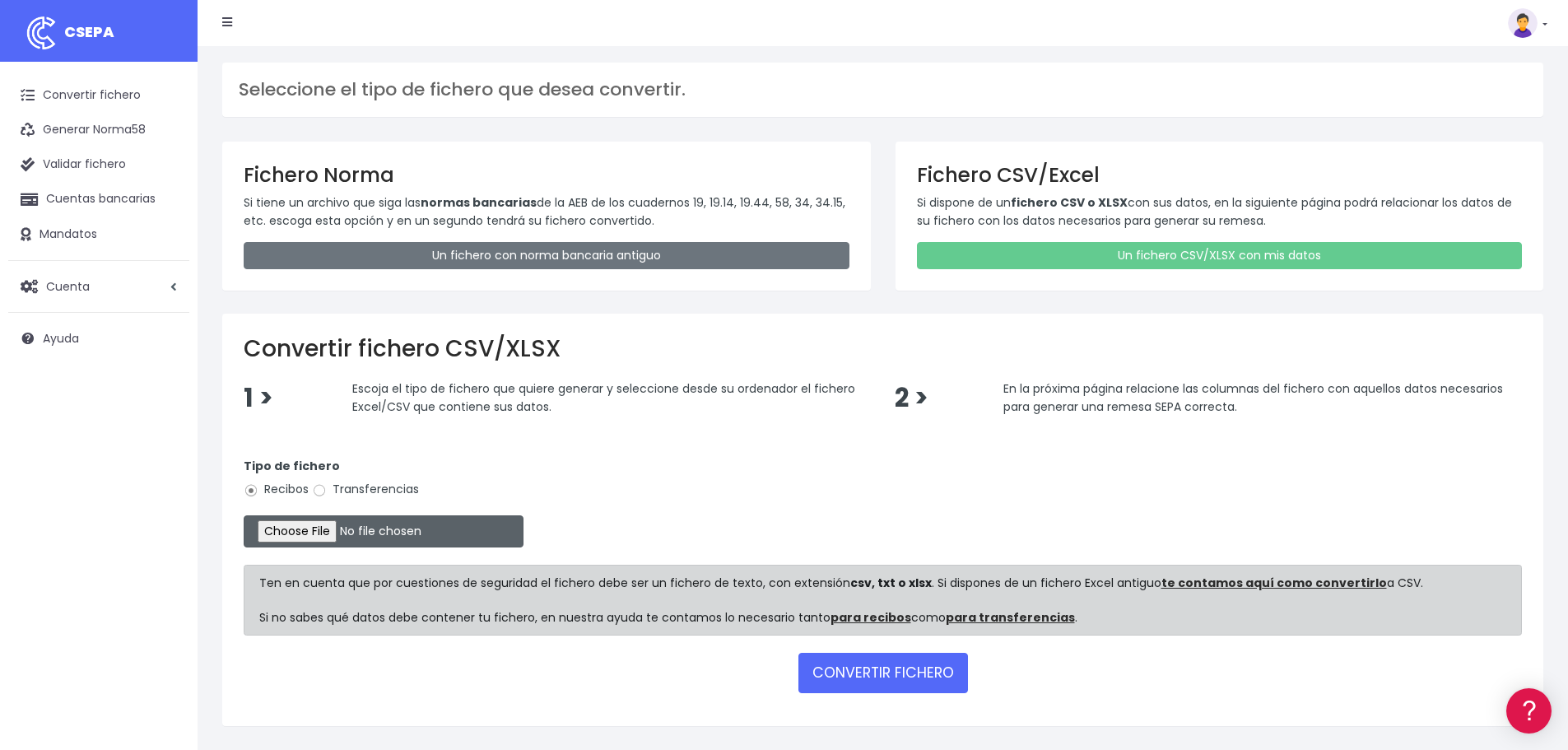
click at [314, 529] on input "file" at bounding box center [384, 531] width 280 height 33
type input "C:\fakepath\Remesa Cobros Confort^LM 27082025_2.xlsx"
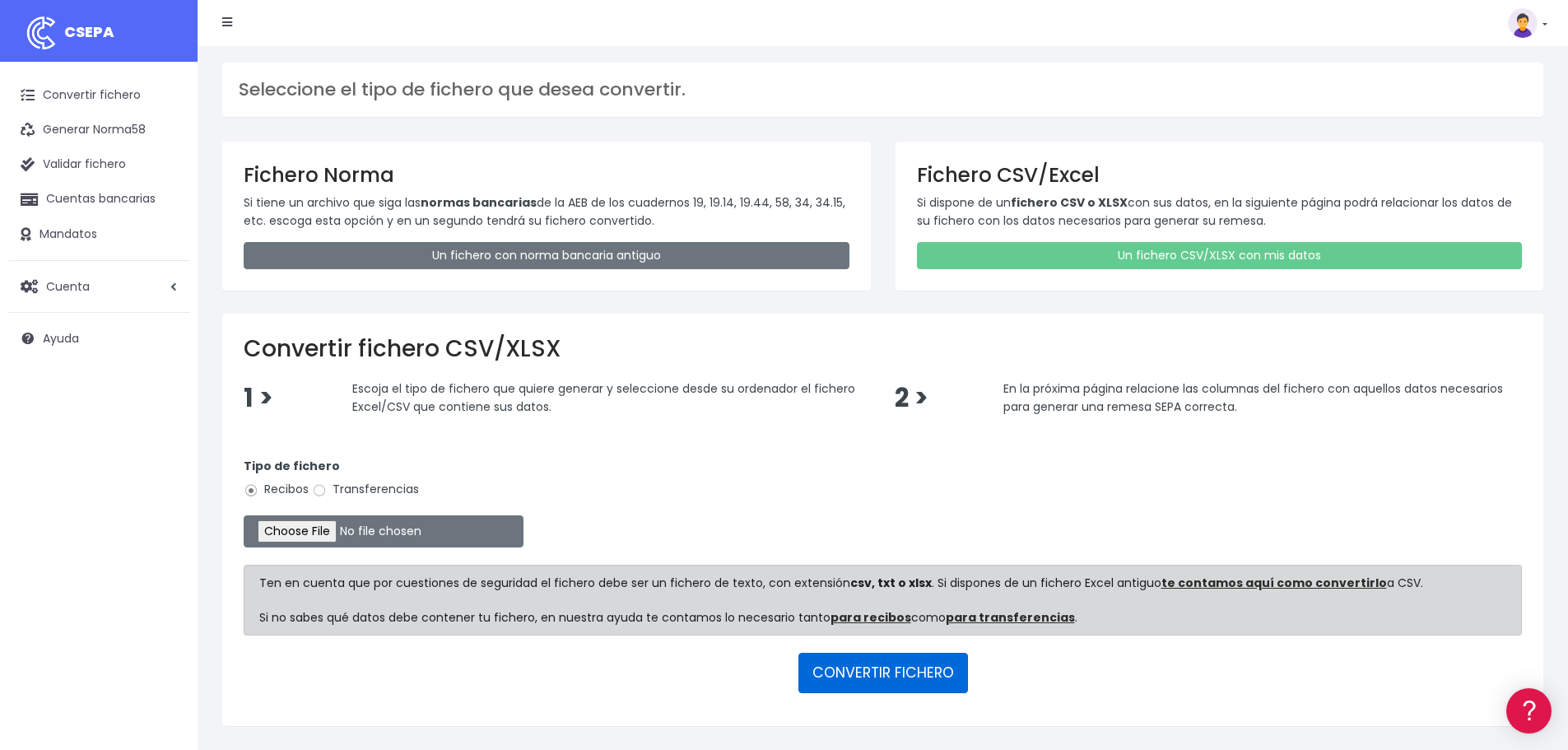
click at [882, 682] on button "CONVERTIR FICHERO" at bounding box center [883, 673] width 170 height 40
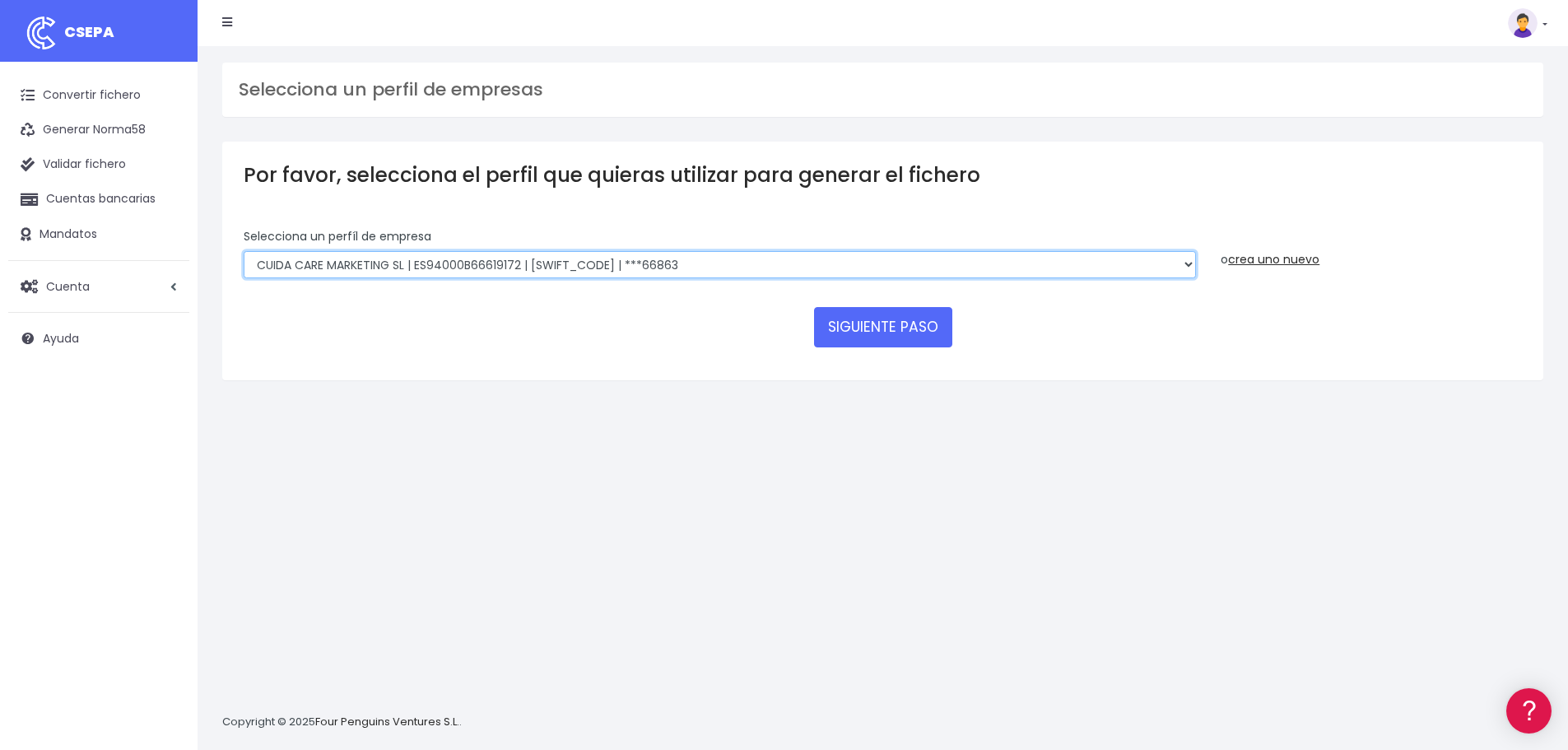
click at [729, 262] on select "Felizvita 2014 SL | ES04000B86993896 | CAIXESBBXXX | ***80224 CUIDA CARE MARKET…" at bounding box center [720, 265] width 952 height 28
click at [244, 251] on select "Felizvita 2014 SL | ES04000B86993896 | CAIXESBBXXX | ***80224 CUIDA CARE MARKET…" at bounding box center [720, 265] width 952 height 28
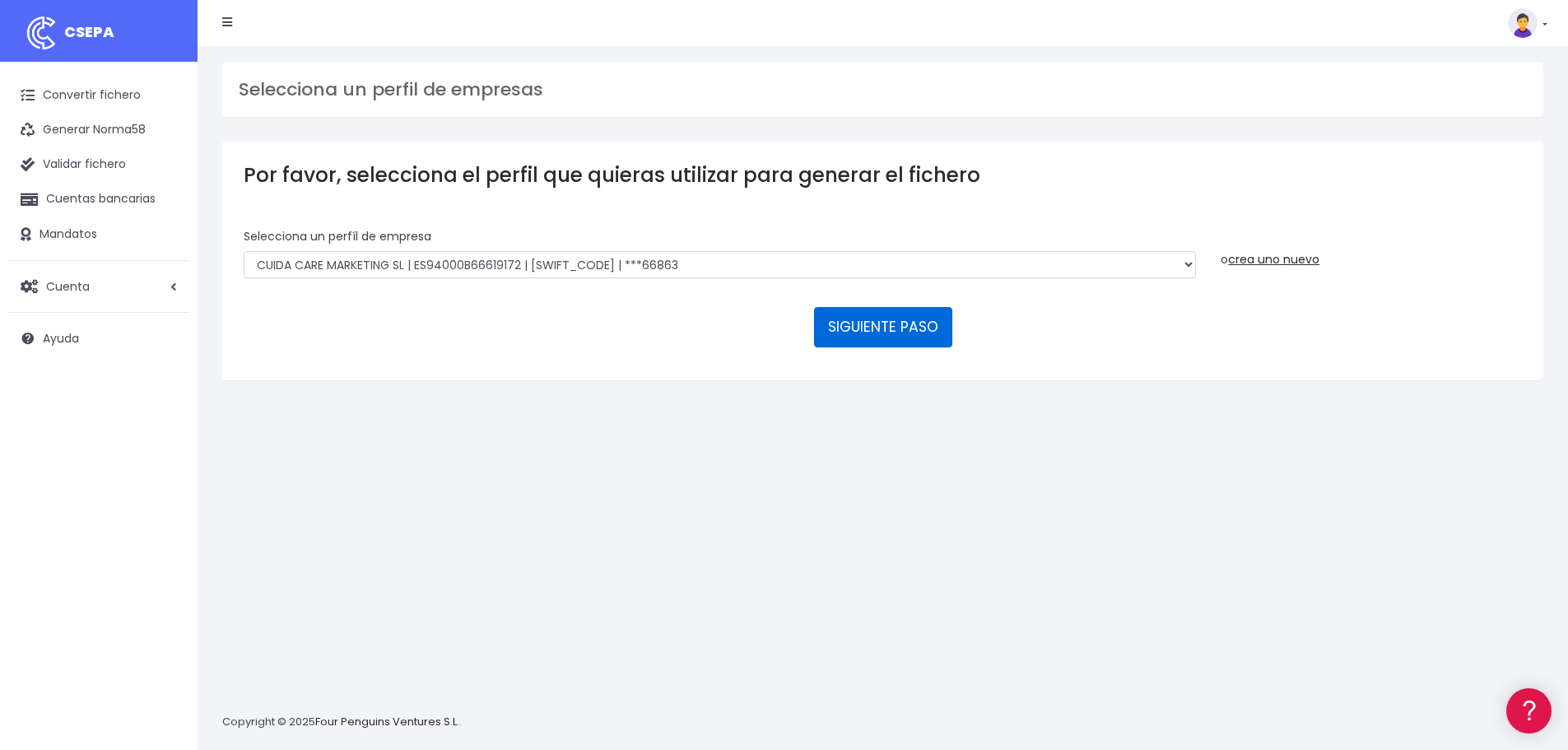
click at [847, 338] on button "SIGUIENTE PASO" at bounding box center [882, 327] width 138 height 40
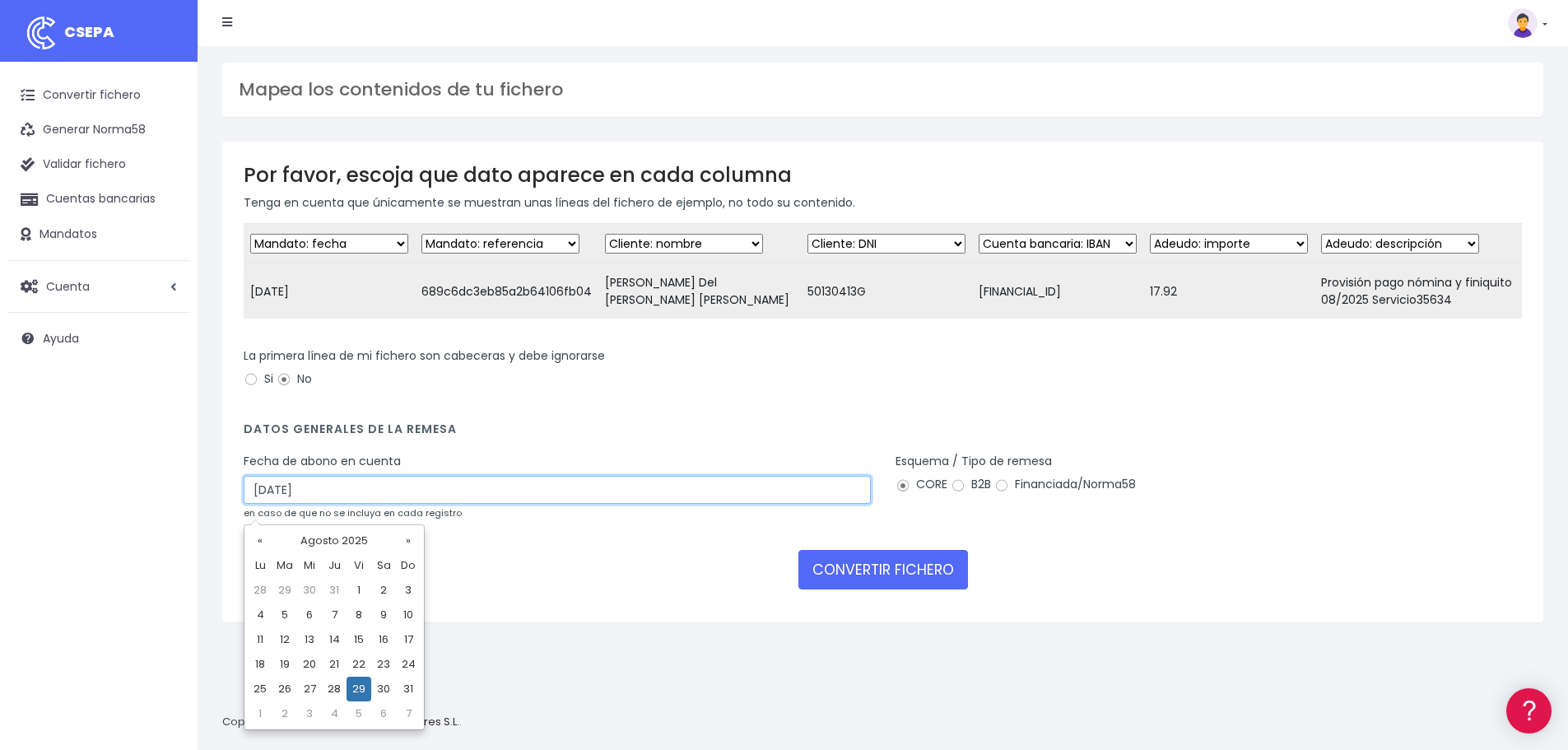
click at [468, 504] on input "[DATE]" at bounding box center [557, 490] width 627 height 28
click at [313, 687] on td "27" at bounding box center [309, 689] width 24 height 24
type input "[DATE]"
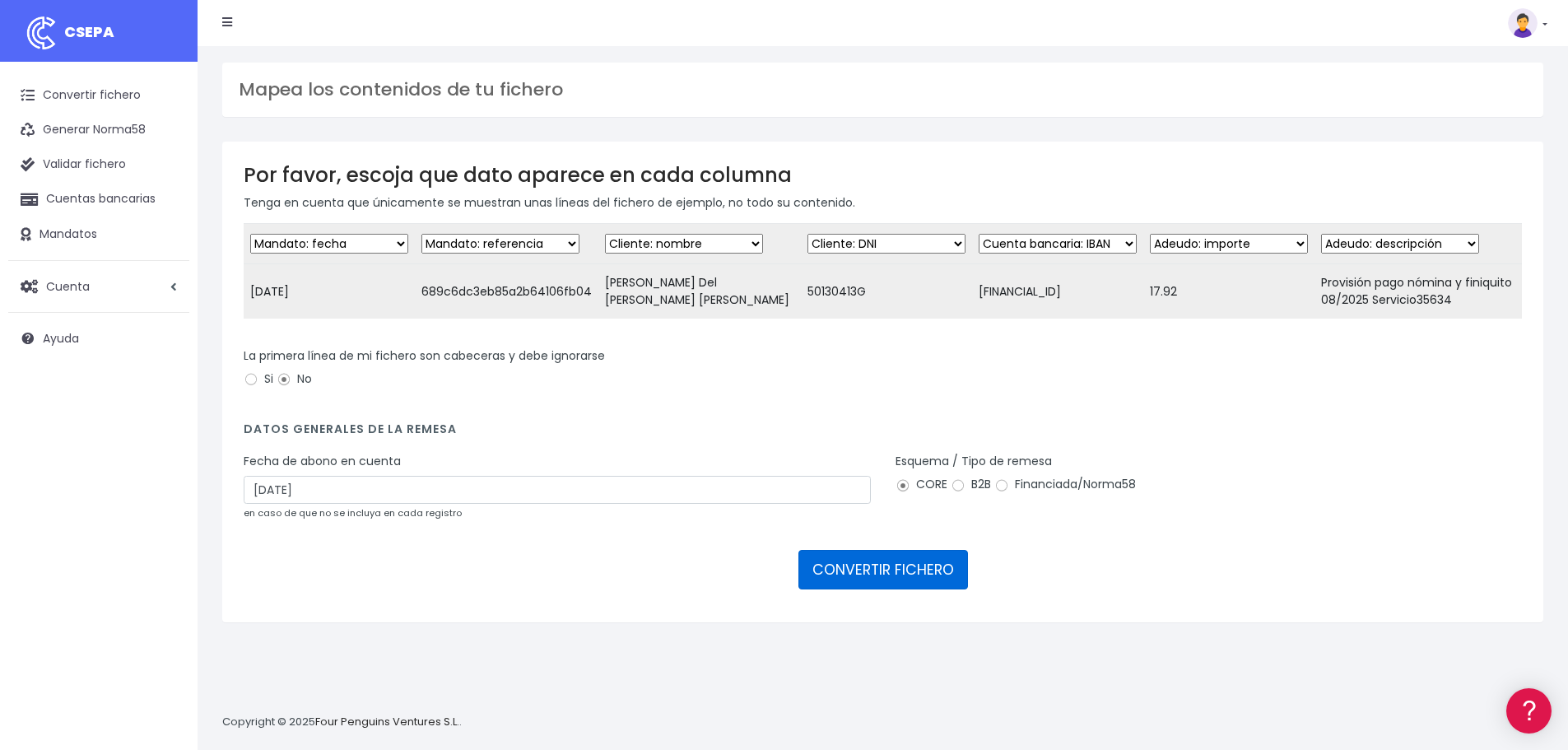
click at [852, 582] on button "CONVERTIR FICHERO" at bounding box center [883, 570] width 170 height 40
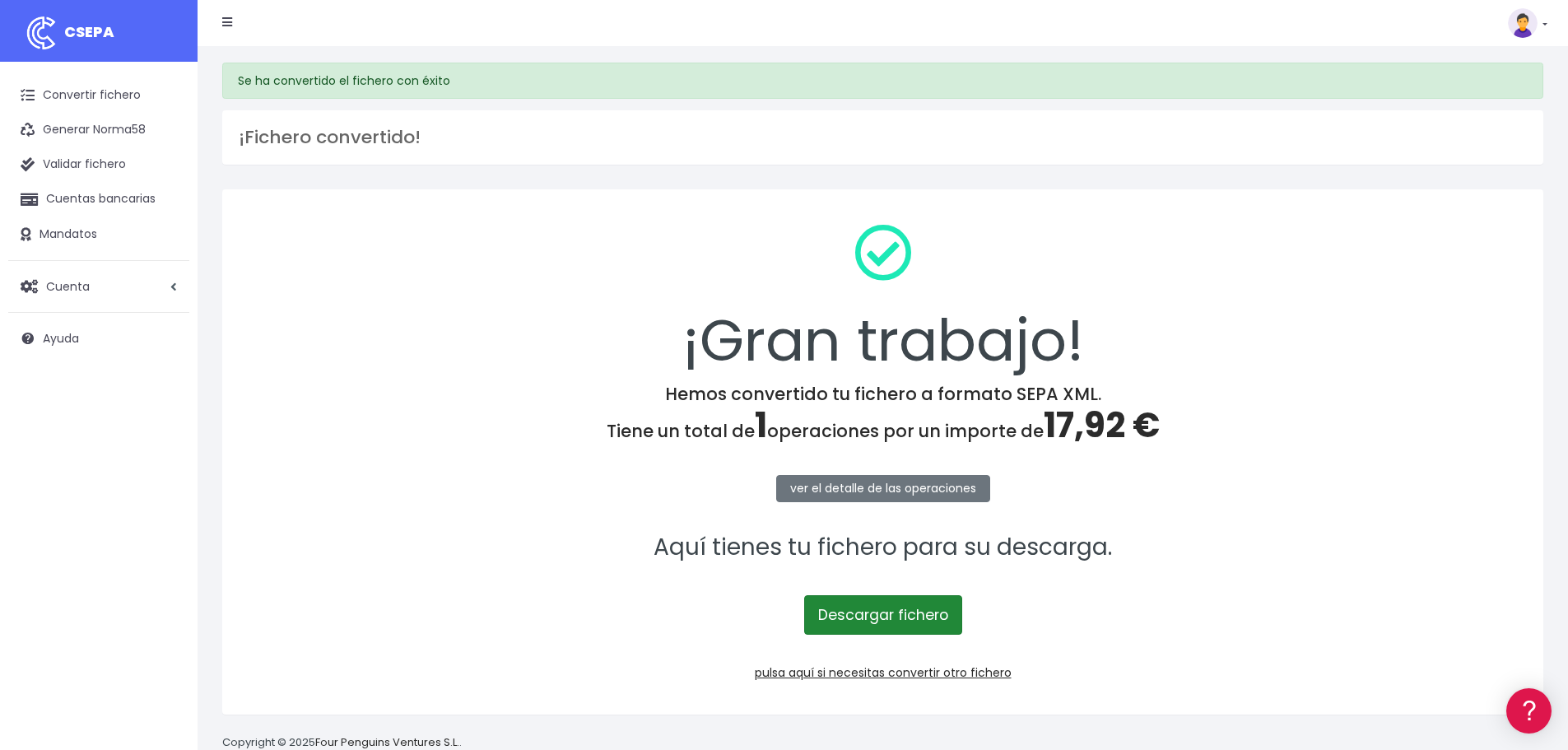
click at [863, 614] on link "Descargar fichero" at bounding box center [882, 615] width 158 height 40
click at [908, 670] on link "pulsa aquí si necesitas convertir otro fichero" at bounding box center [883, 672] width 257 height 16
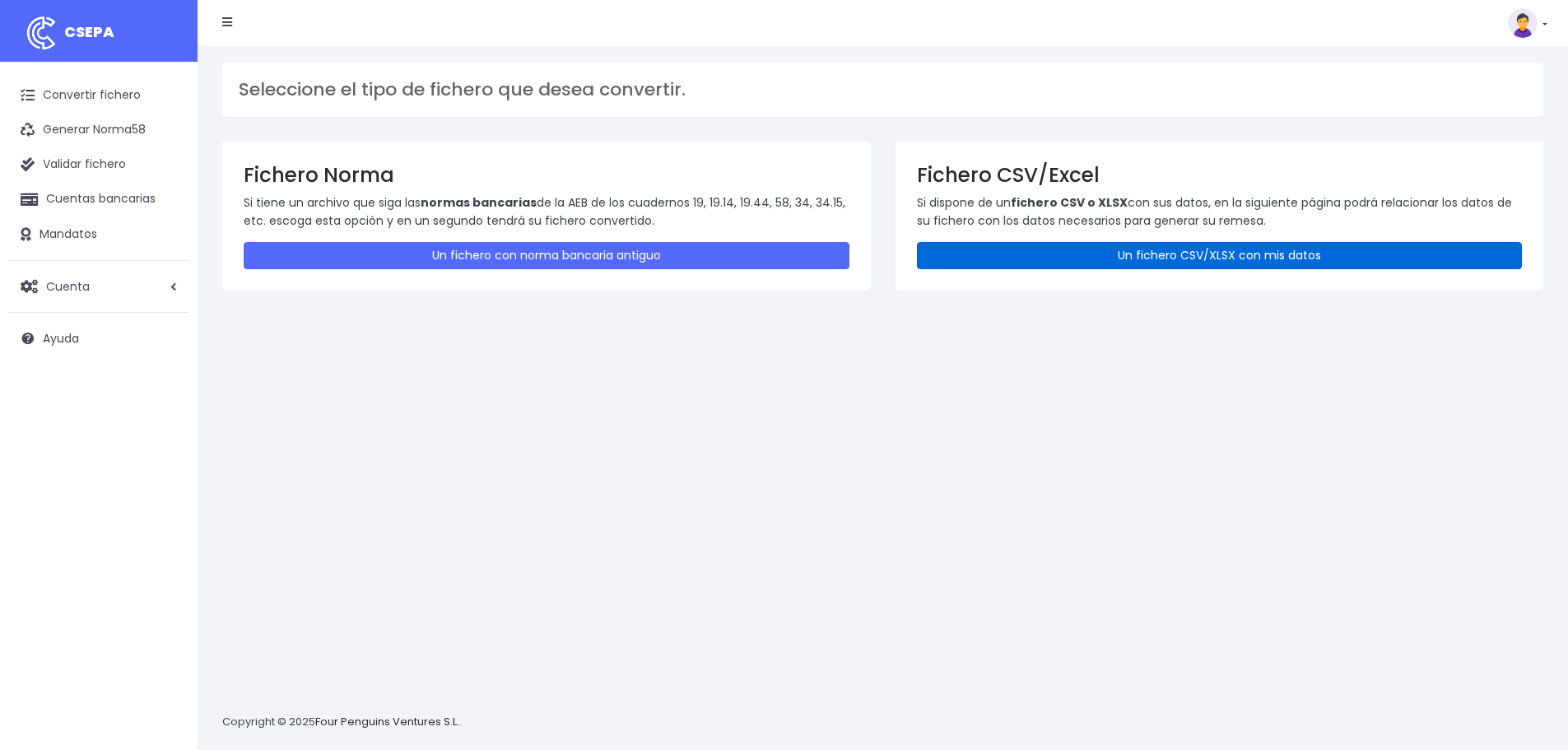
click at [994, 246] on link "Un fichero CSV/XLSX con mis datos" at bounding box center [1219, 256] width 606 height 27
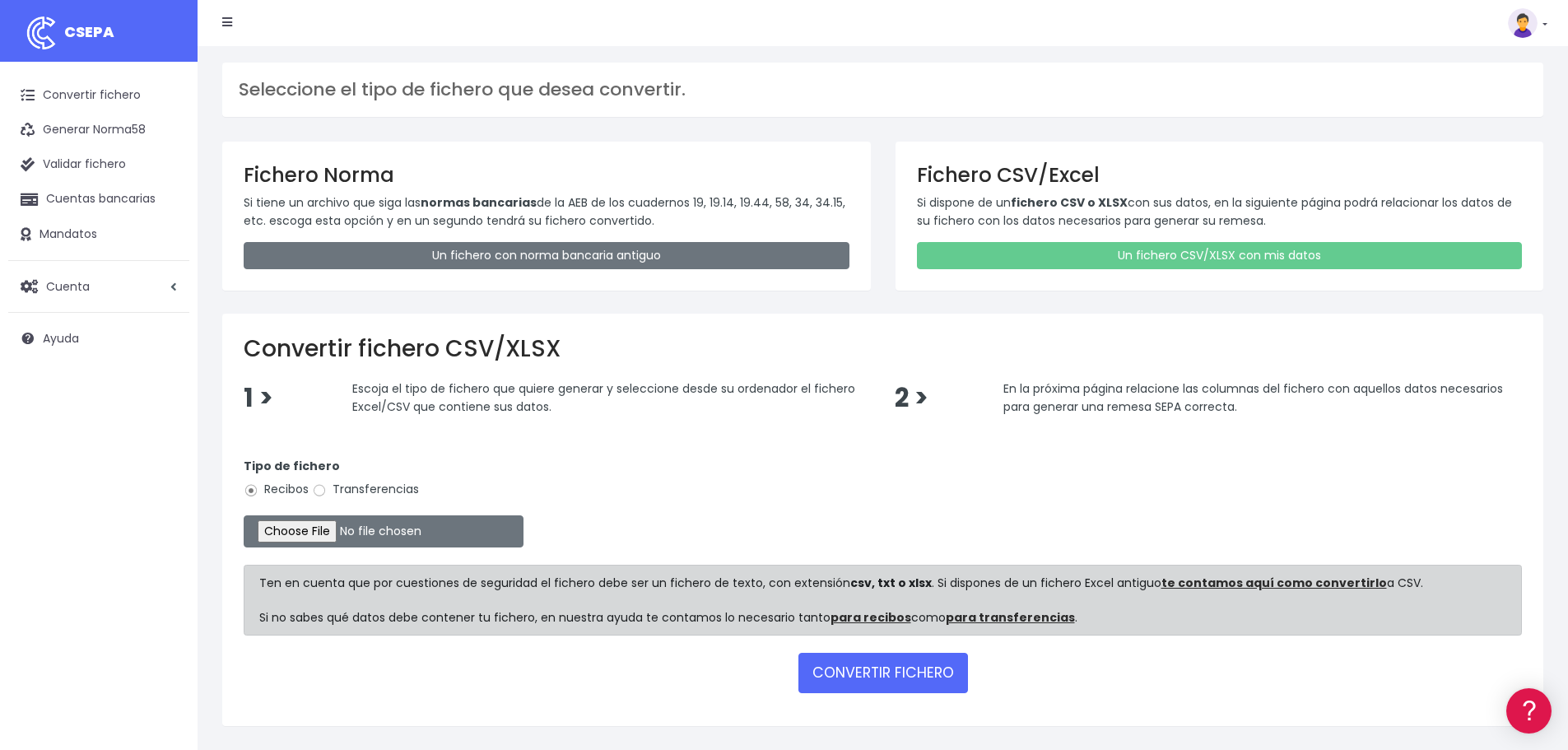
click at [332, 488] on label "Transferencias" at bounding box center [365, 489] width 107 height 17
click at [327, 488] on input "Transferencias" at bounding box center [319, 491] width 14 height 14
radio input "true"
click at [300, 534] on input "file" at bounding box center [384, 531] width 280 height 33
type input "C:\fakepath\Remesa Pagos Confort^LM 27082025_2.xlsx"
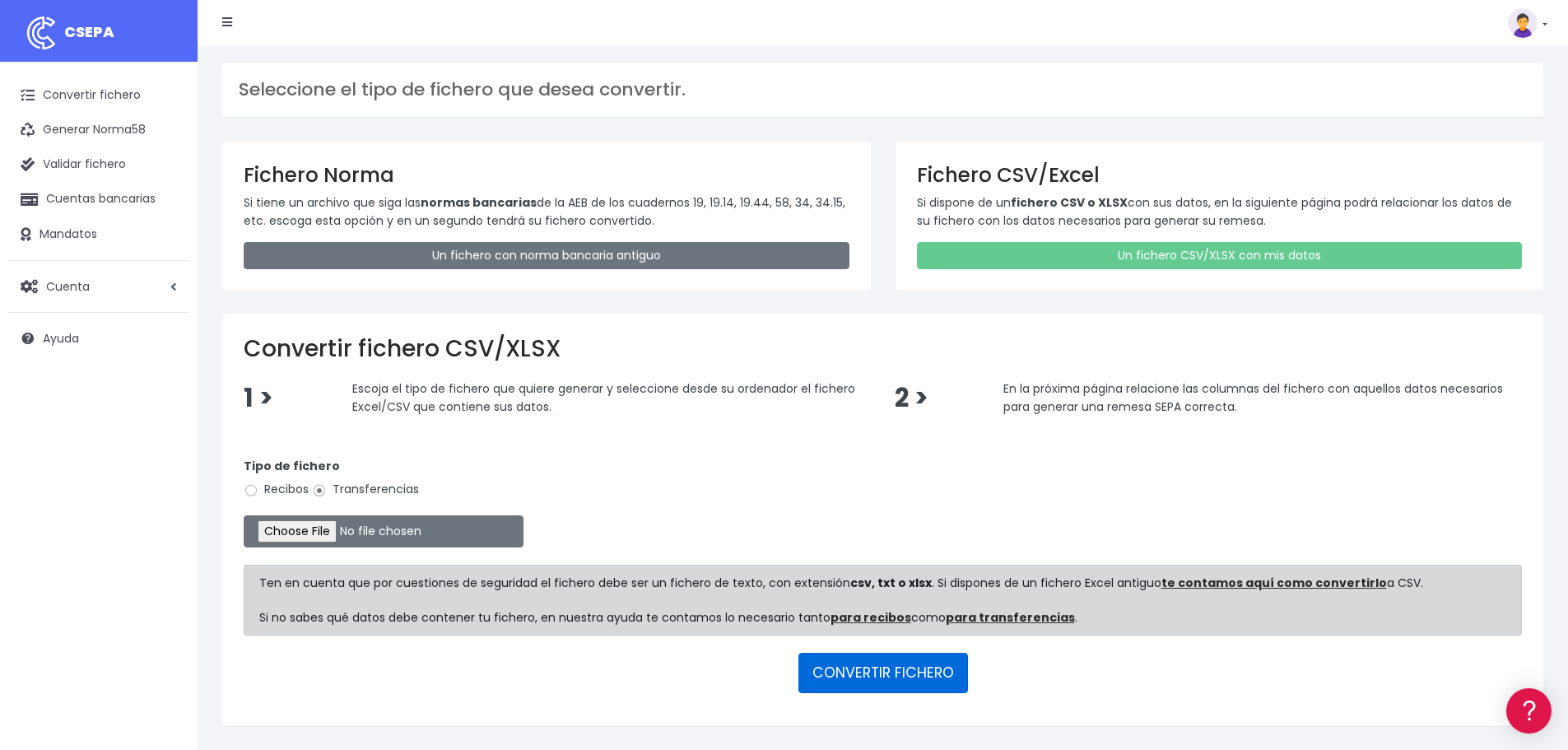
click at [842, 665] on button "CONVERTIR FICHERO" at bounding box center [883, 673] width 170 height 40
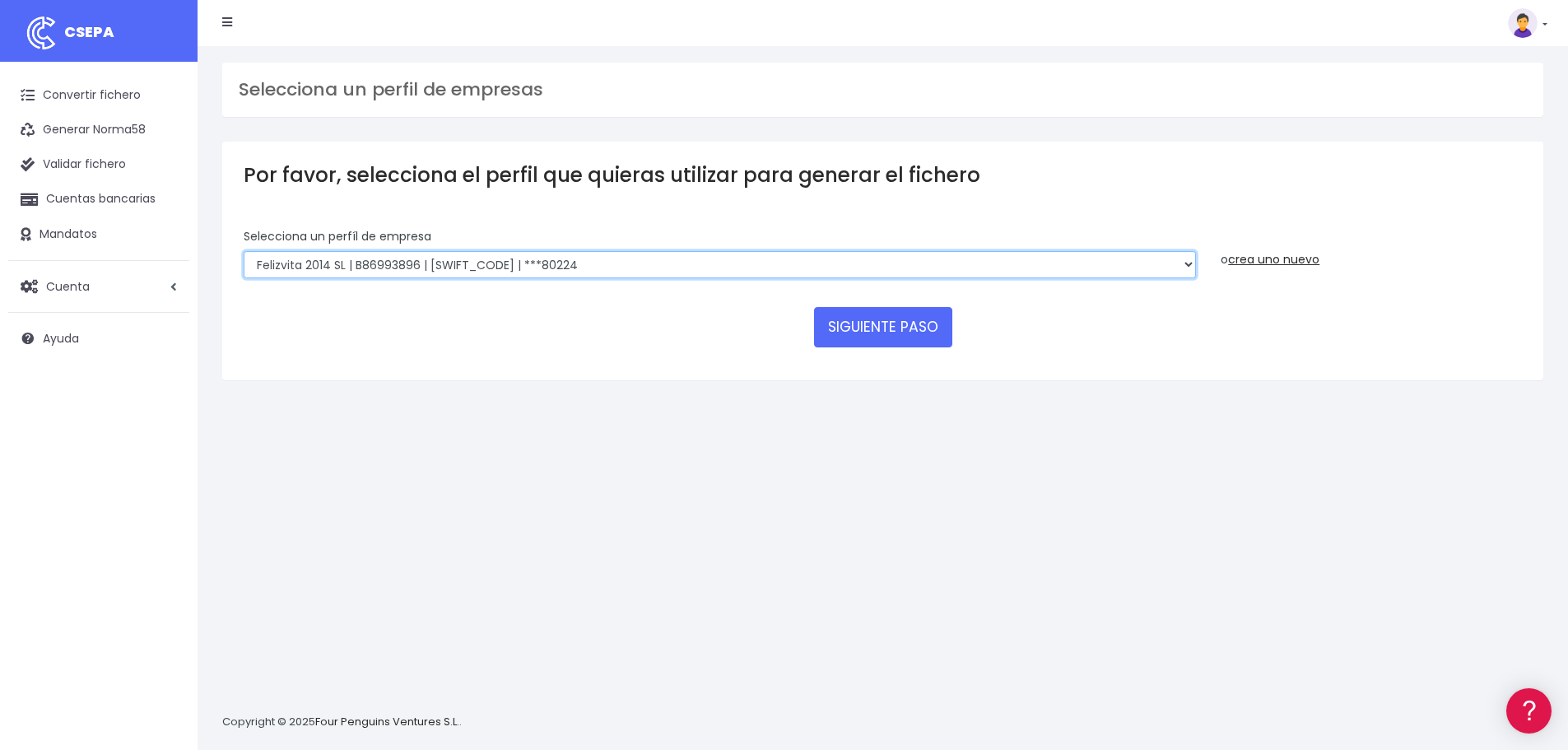
click at [673, 268] on select "Felizvita 2014 SL | B86993896 | CAIXESBBXXX | ***80224 Assisvita Asistencia S.L…" at bounding box center [720, 265] width 952 height 28
select select "1686"
click at [244, 251] on select "Felizvita 2014 SL | B86993896 | CAIXESBBXXX | ***80224 Assisvita Asistencia S.L…" at bounding box center [720, 265] width 952 height 28
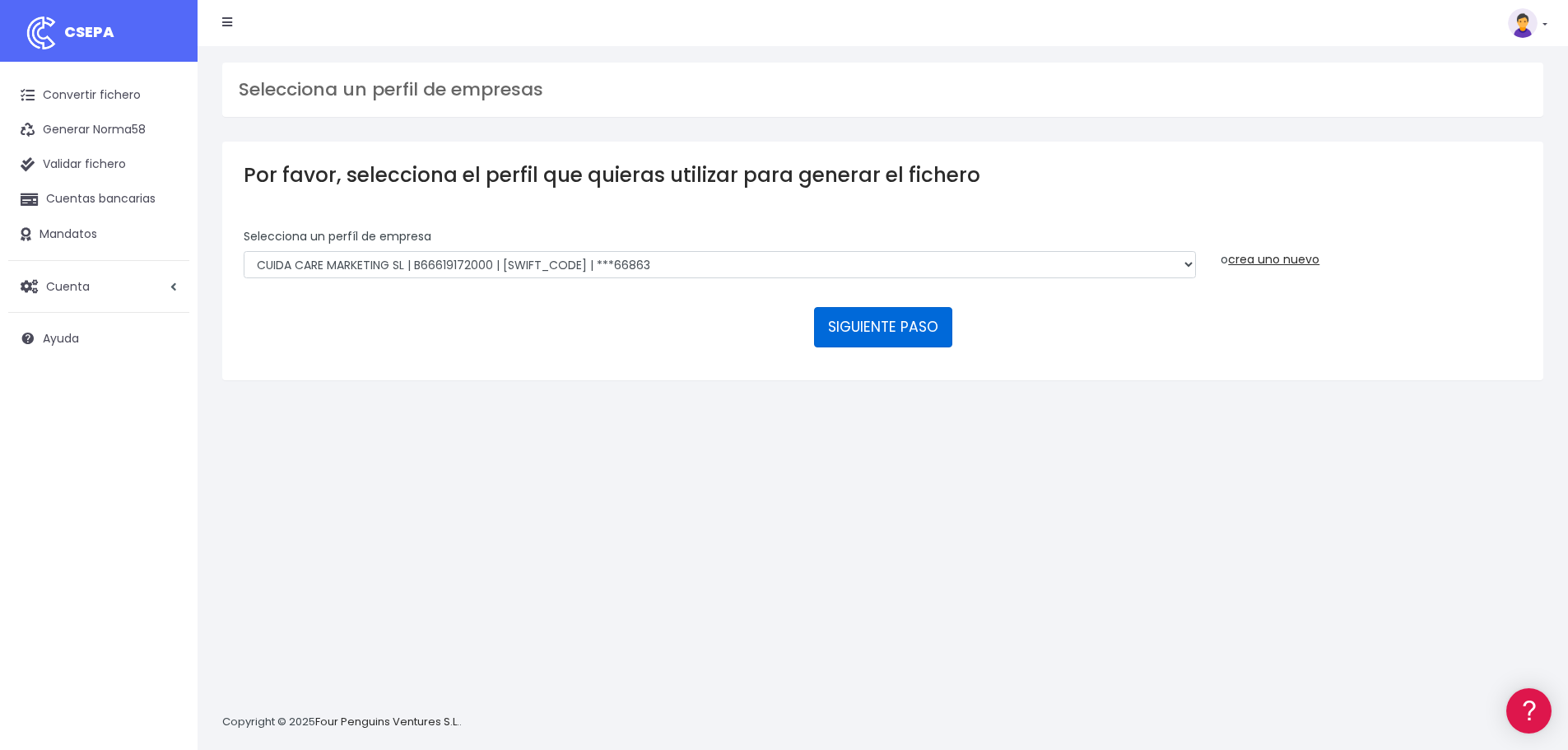
click at [891, 333] on button "SIGUIENTE PASO" at bounding box center [882, 327] width 138 height 40
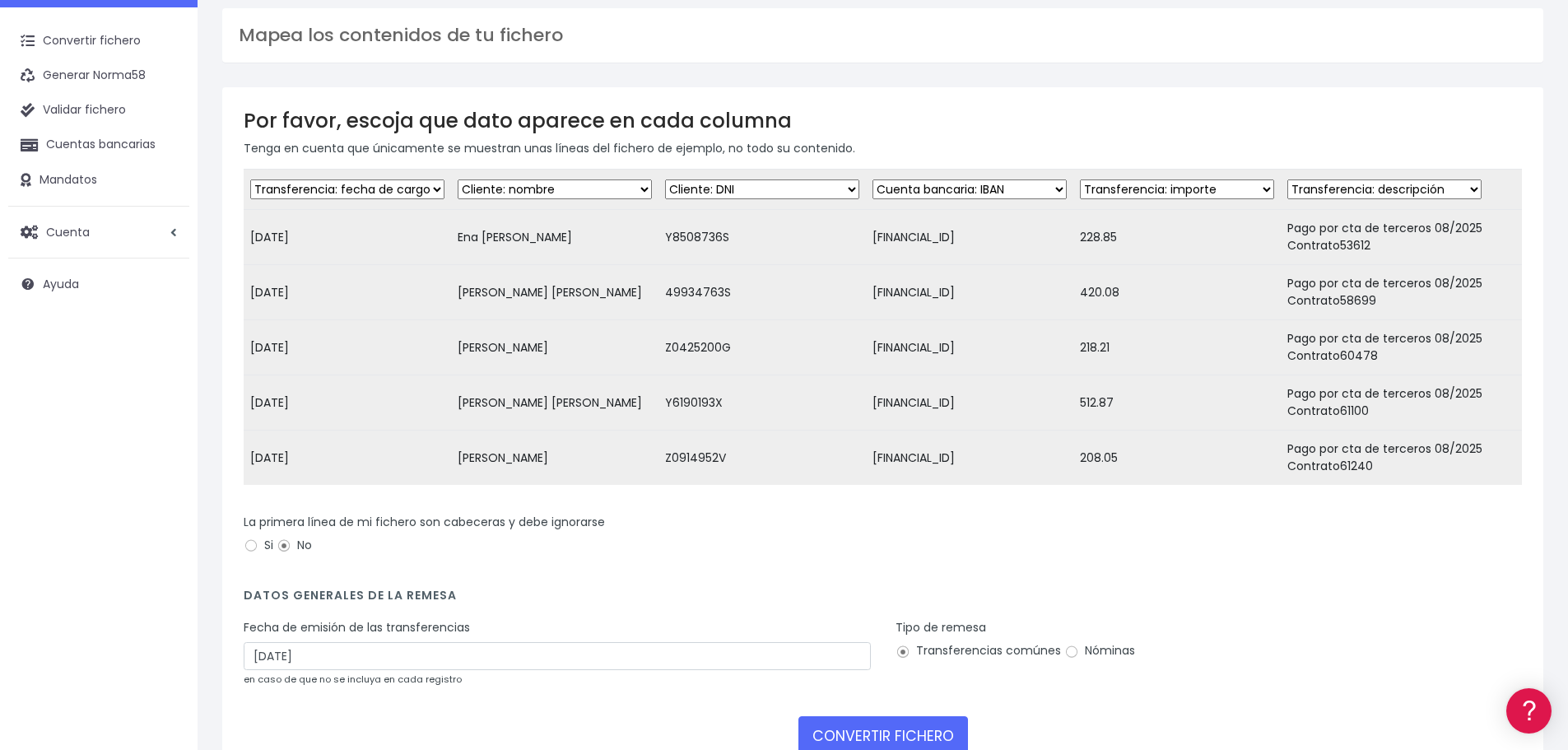
scroll to position [82, 0]
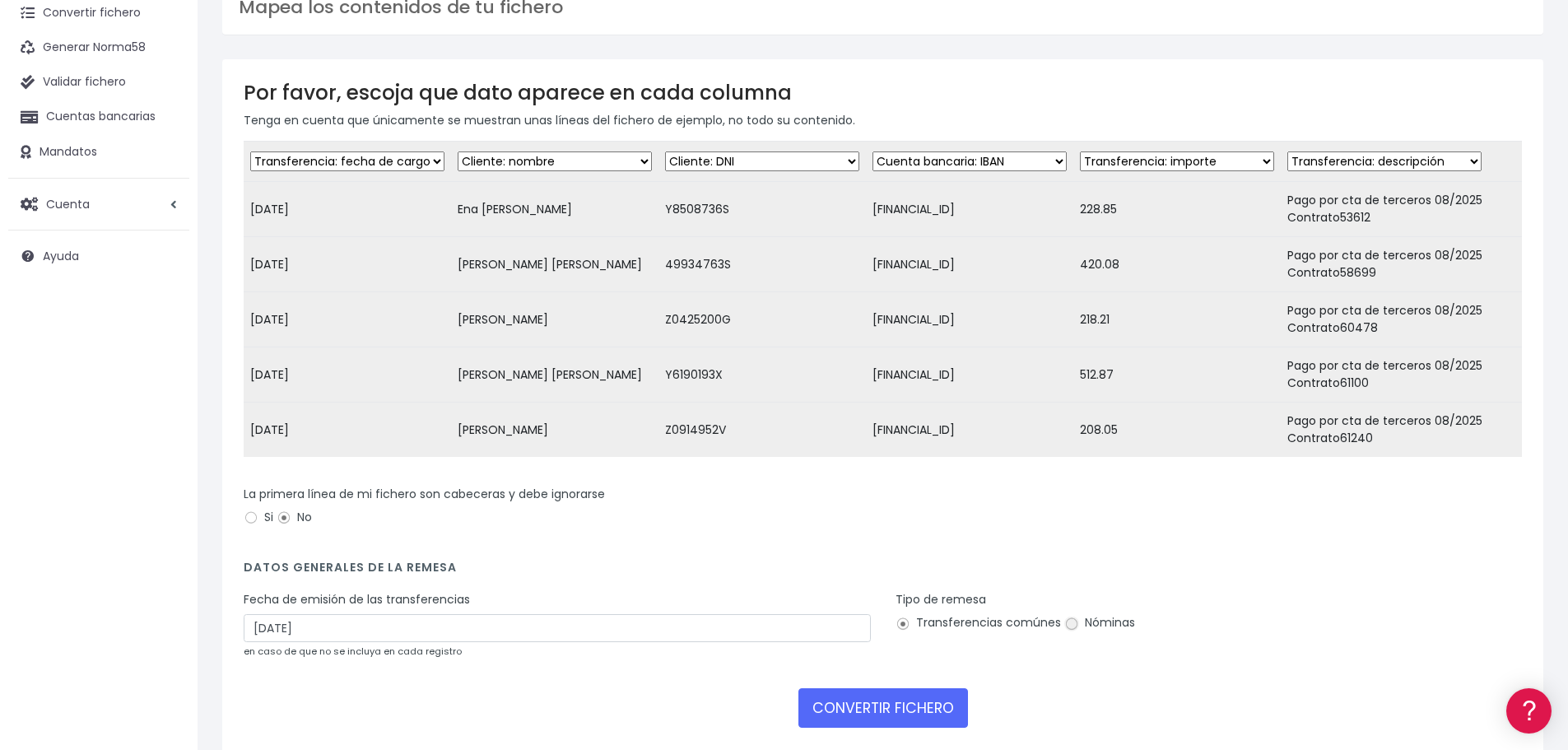
click at [1064, 632] on input "Nóminas" at bounding box center [1071, 624] width 14 height 14
radio input "true"
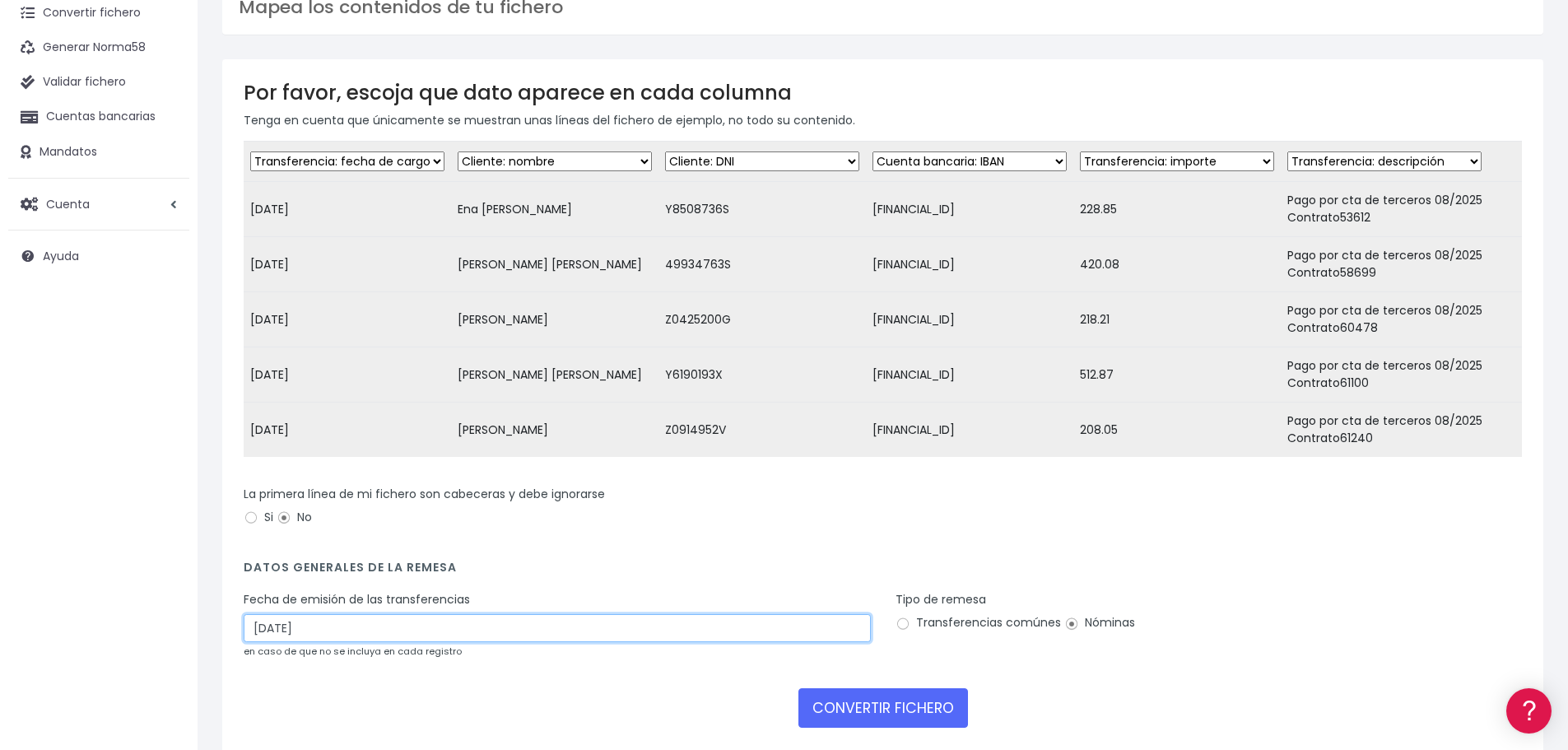
click at [343, 641] on input "29/08/2025" at bounding box center [557, 628] width 627 height 28
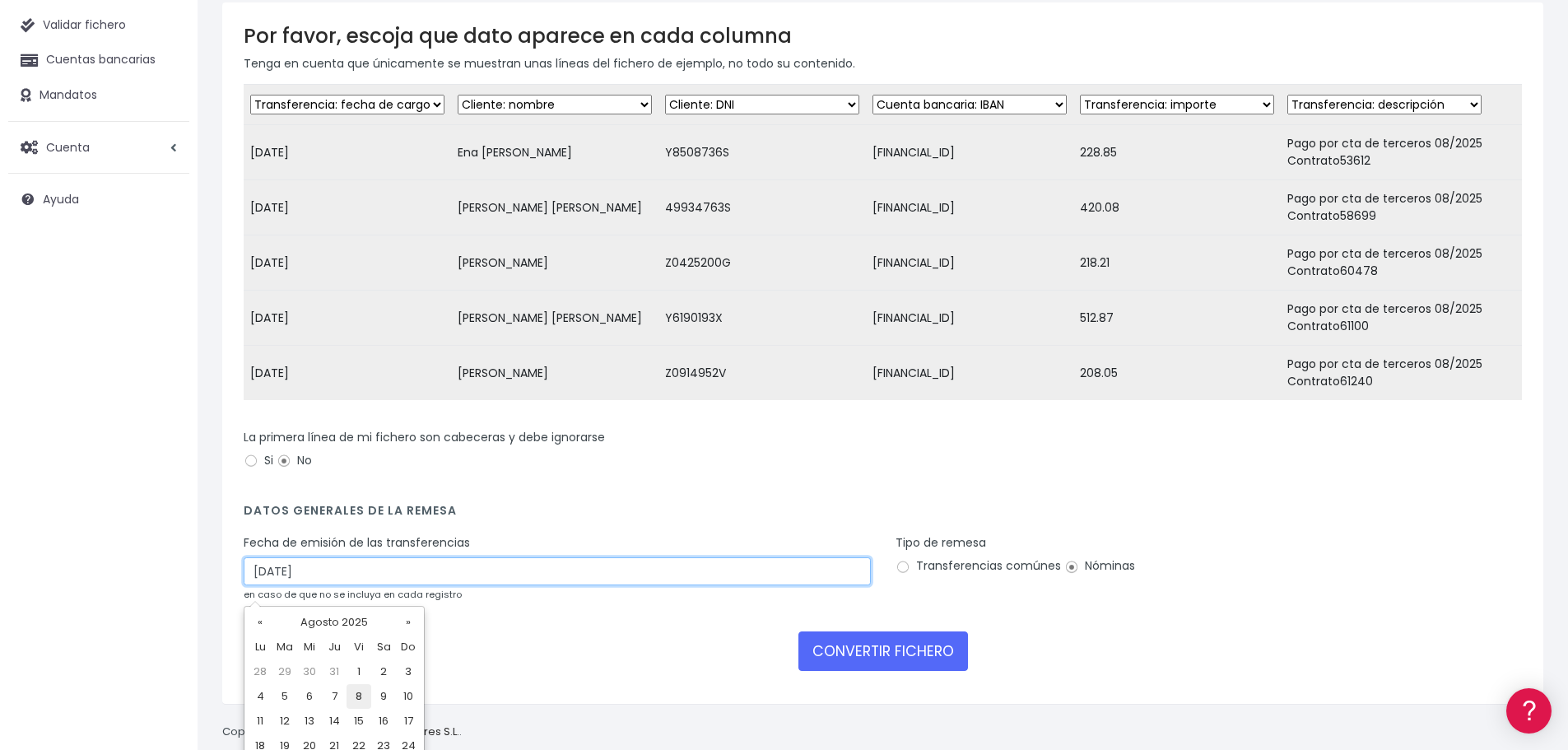
scroll to position [164, 0]
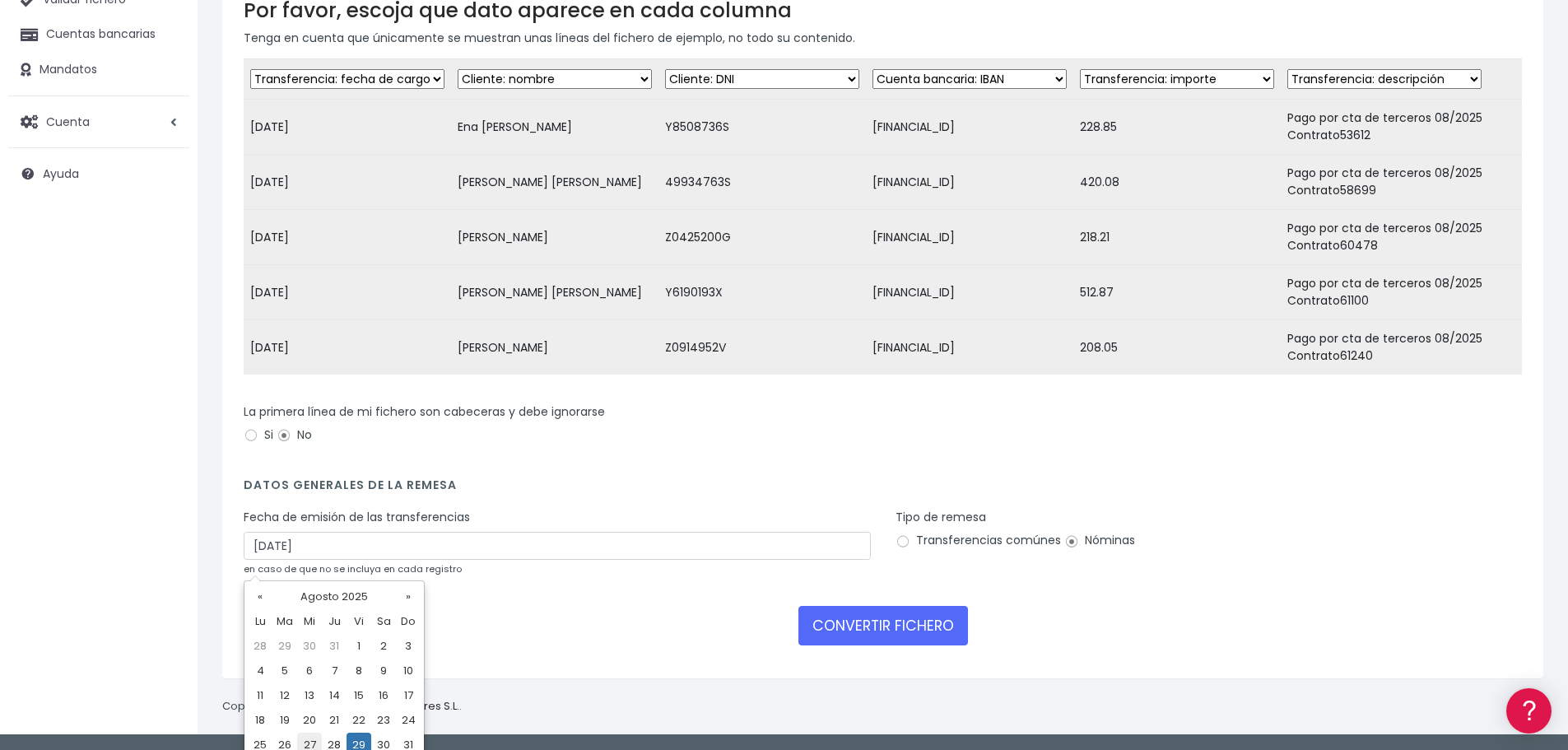
click at [311, 740] on td "27" at bounding box center [309, 745] width 24 height 24
type input "27/08/2025"
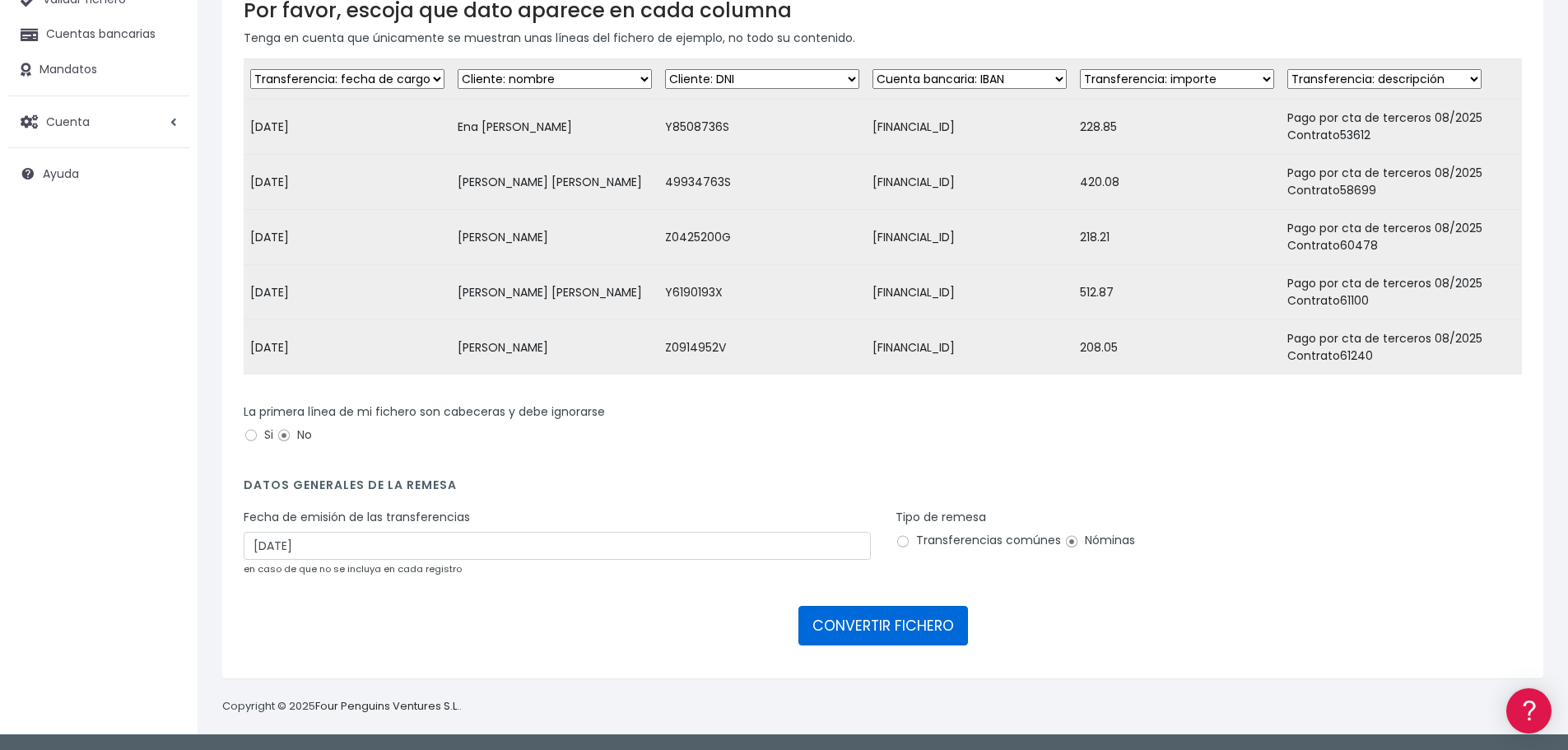
click at [854, 640] on button "CONVERTIR FICHERO" at bounding box center [883, 626] width 170 height 40
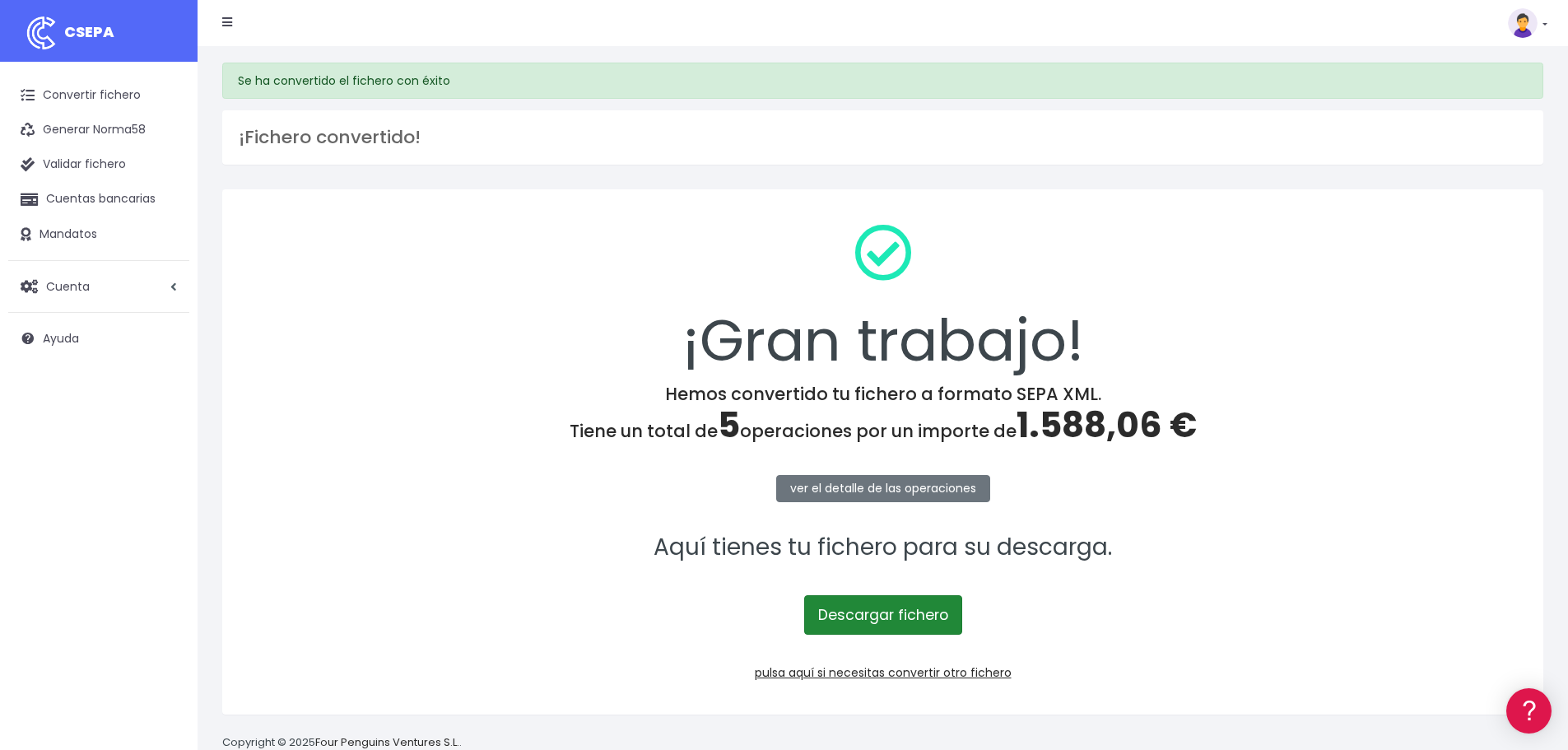
click at [880, 612] on link "Descargar fichero" at bounding box center [882, 615] width 158 height 40
